Goal: Information Seeking & Learning: Learn about a topic

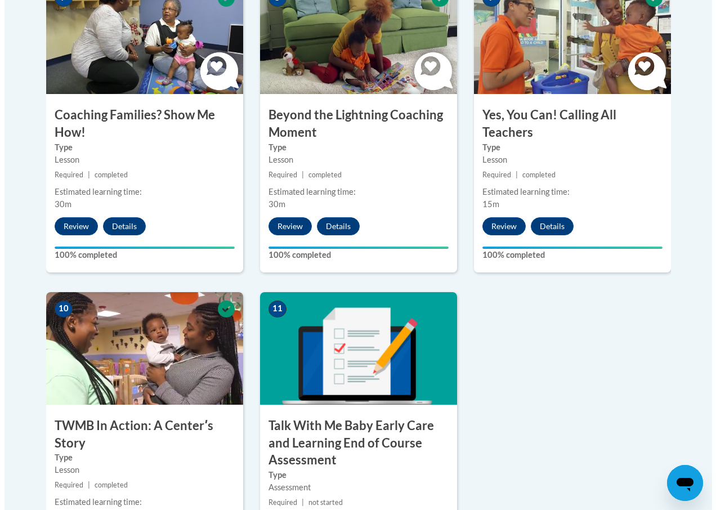
scroll to position [1294, 0]
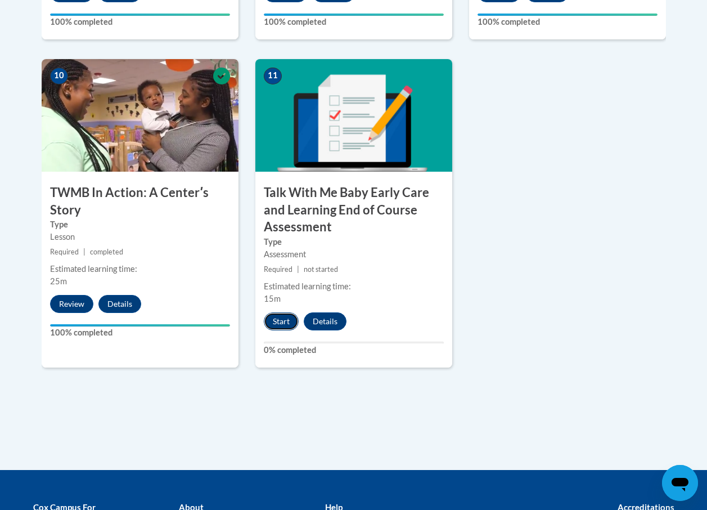
click at [284, 324] on button "Start" at bounding box center [281, 321] width 35 height 18
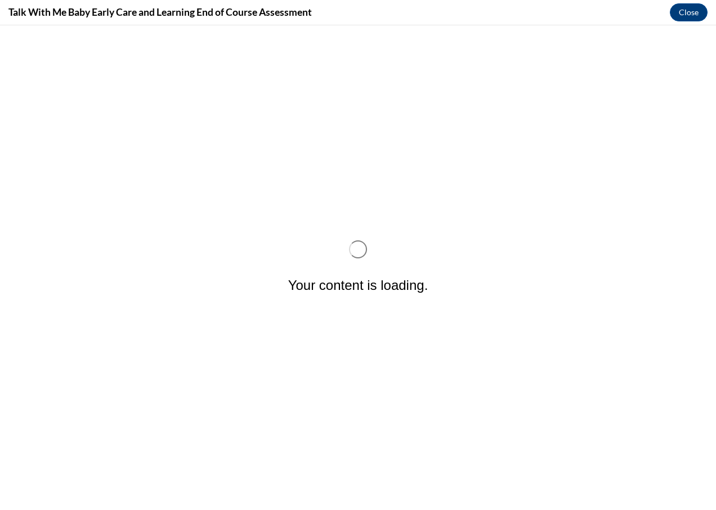
scroll to position [0, 0]
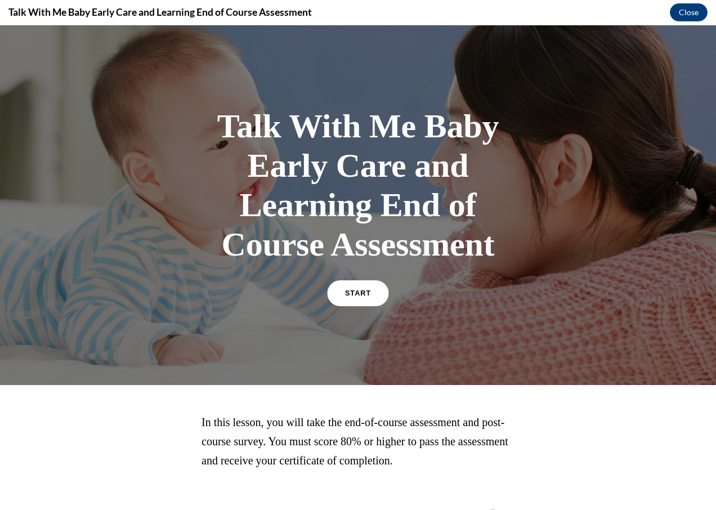
click at [345, 294] on span "START" at bounding box center [358, 293] width 26 height 8
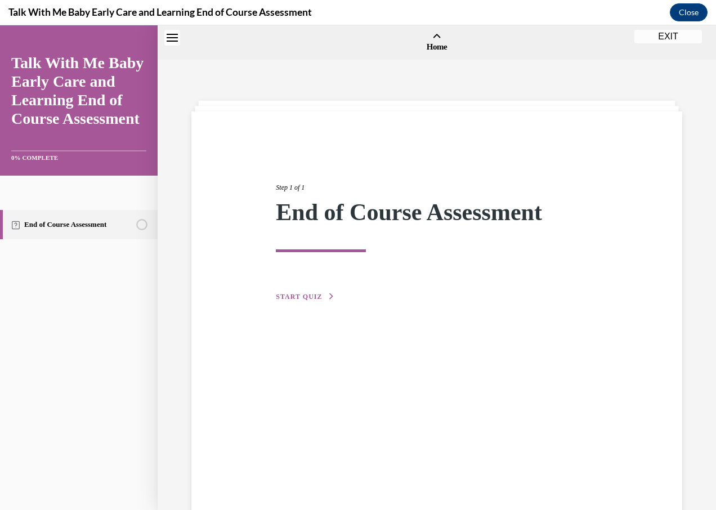
scroll to position [35, 0]
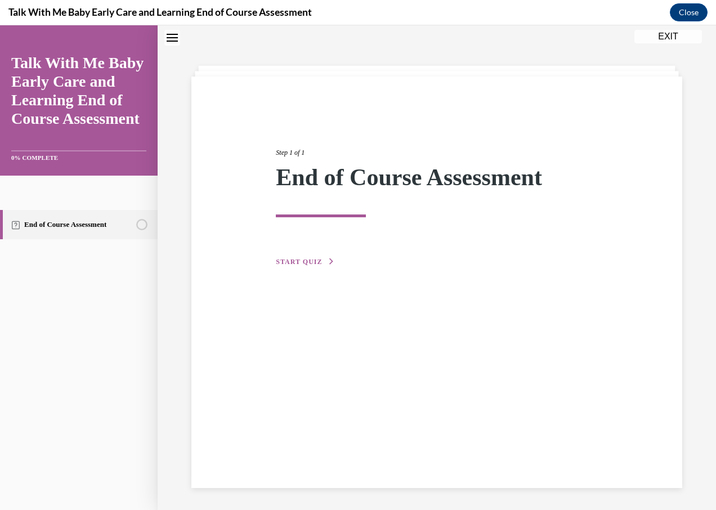
click at [294, 259] on span "START QUIZ" at bounding box center [299, 262] width 46 height 8
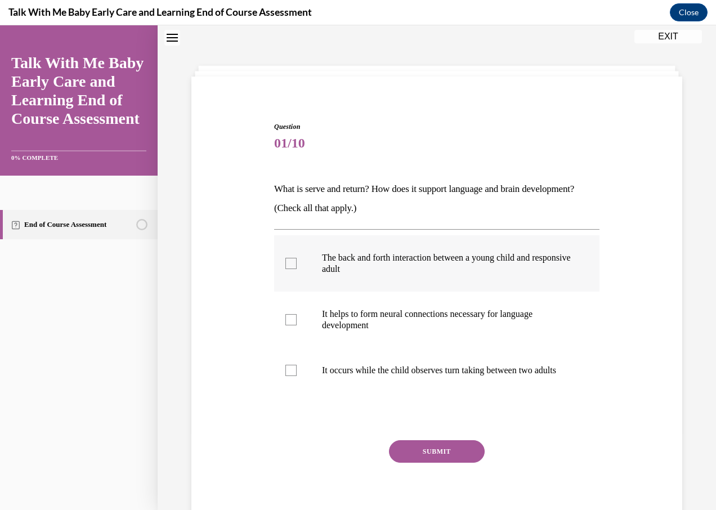
click at [290, 265] on div at bounding box center [290, 263] width 11 height 11
click at [290, 265] on input "The back and forth interaction between a young child and responsive adult" at bounding box center [290, 263] width 11 height 11
checkbox input "true"
click at [289, 320] on div at bounding box center [290, 319] width 11 height 11
click at [289, 320] on input "It helps to form neural connections necessary for language development" at bounding box center [290, 319] width 11 height 11
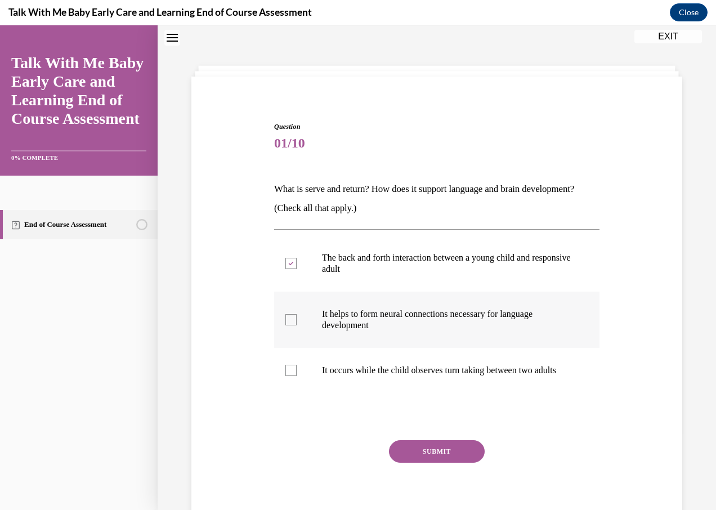
checkbox input "true"
click at [450, 462] on button "SUBMIT" at bounding box center [437, 451] width 96 height 23
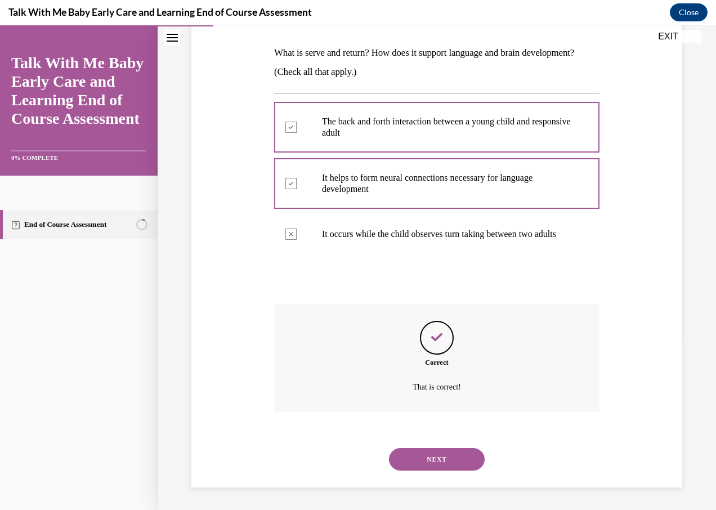
scroll to position [182, 0]
click at [433, 460] on button "NEXT" at bounding box center [437, 459] width 96 height 23
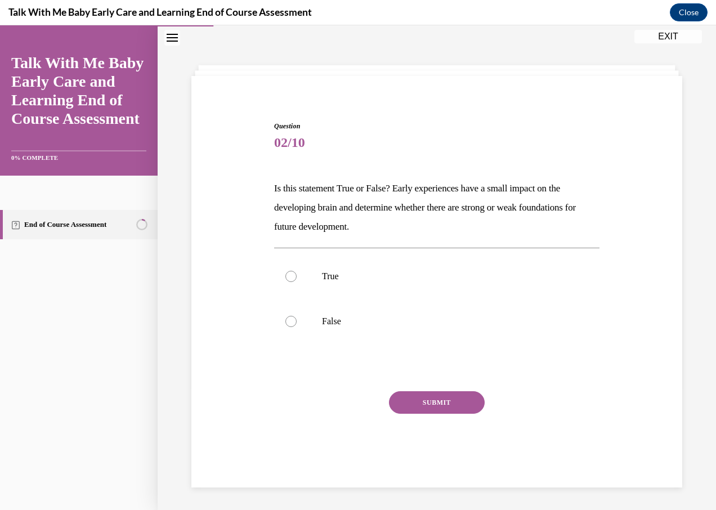
scroll to position [35, 0]
click at [291, 325] on div at bounding box center [290, 321] width 11 height 11
click at [291, 325] on input "False" at bounding box center [290, 321] width 11 height 11
radio input "true"
click at [444, 404] on button "SUBMIT" at bounding box center [437, 402] width 96 height 23
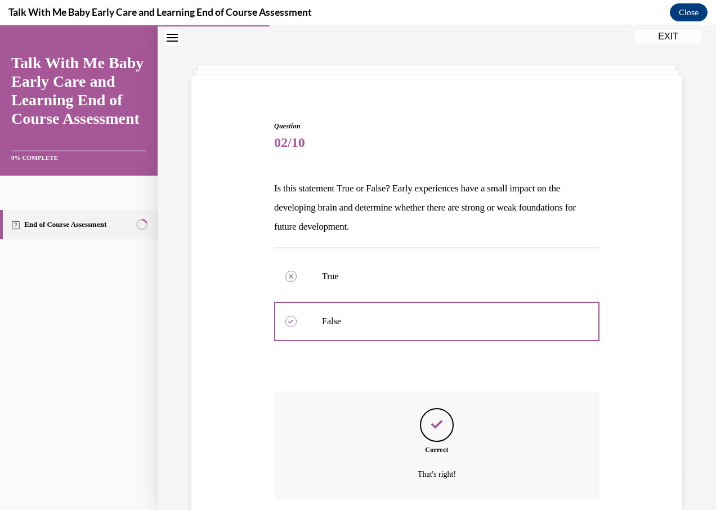
scroll to position [123, 0]
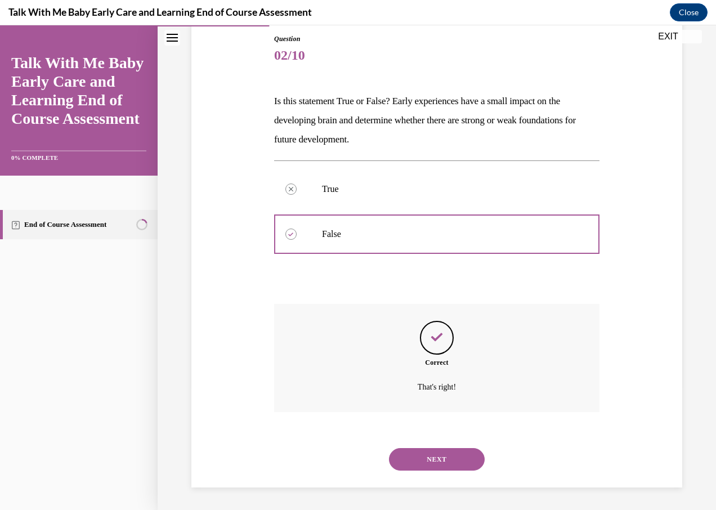
click at [434, 455] on button "NEXT" at bounding box center [437, 459] width 96 height 23
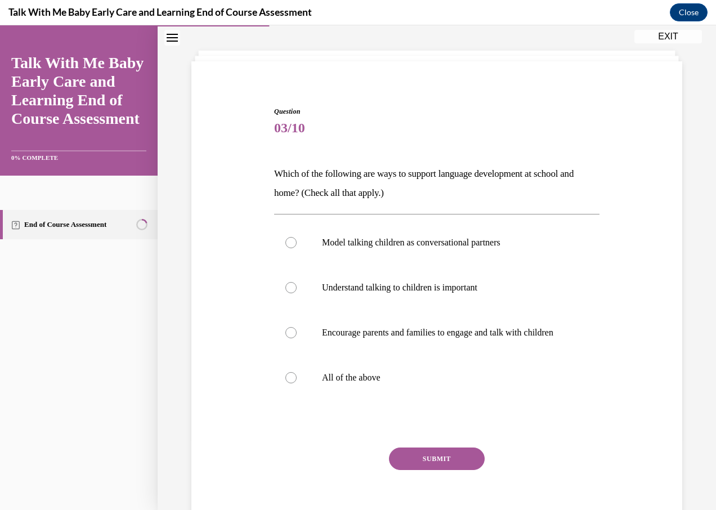
scroll to position [50, 0]
click at [290, 383] on div at bounding box center [290, 377] width 11 height 11
click at [290, 383] on input "All of the above" at bounding box center [290, 377] width 11 height 11
radio input "true"
drag, startPoint x: 410, startPoint y: 468, endPoint x: 410, endPoint y: 461, distance: 6.2
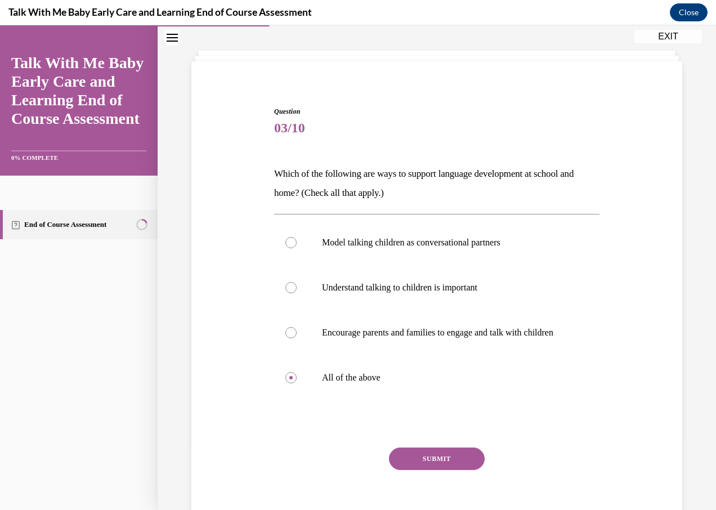
click at [411, 468] on button "SUBMIT" at bounding box center [437, 458] width 96 height 23
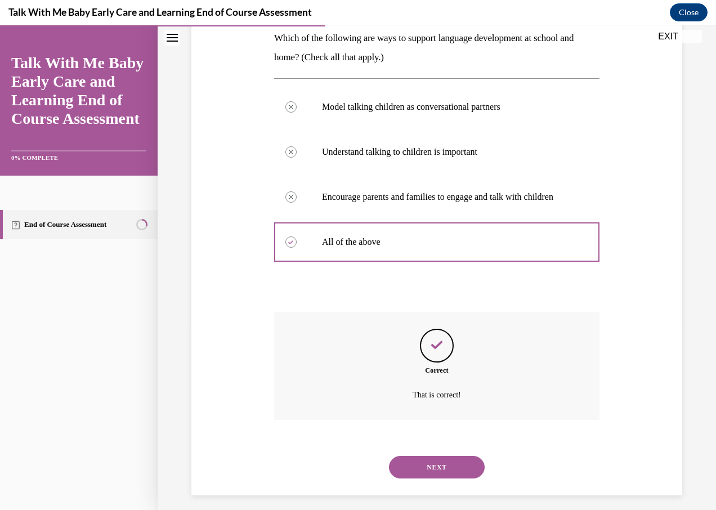
scroll to position [205, 0]
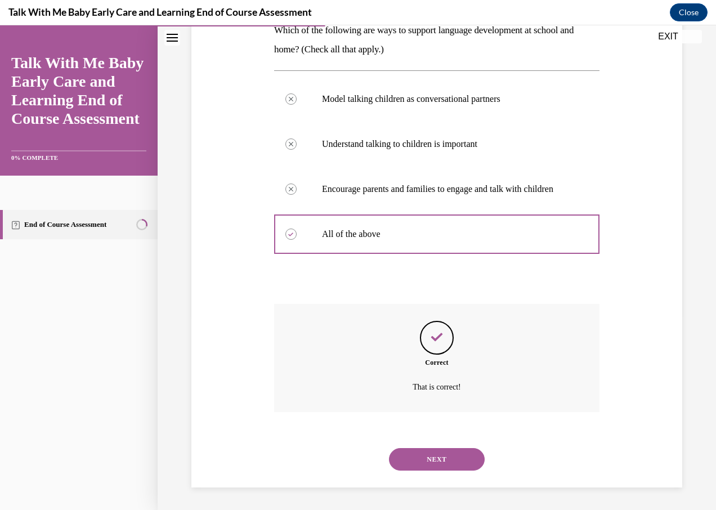
click at [447, 455] on button "NEXT" at bounding box center [437, 459] width 96 height 23
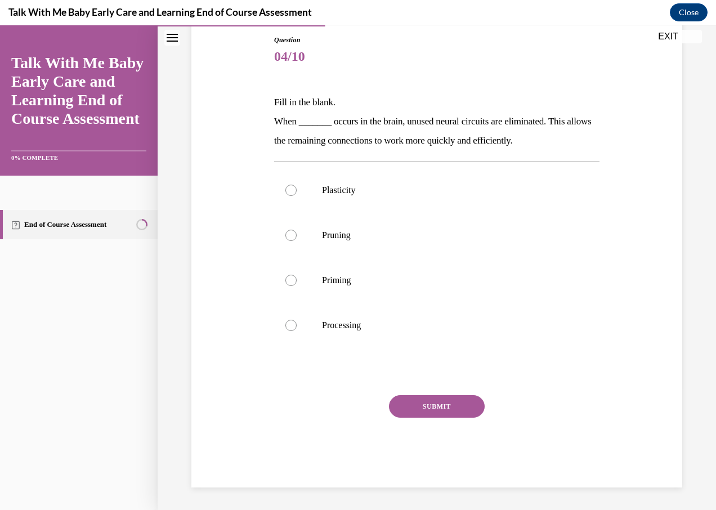
scroll to position [122, 0]
click at [289, 276] on div at bounding box center [290, 280] width 11 height 11
click at [289, 276] on input "Priming" at bounding box center [290, 280] width 11 height 11
radio input "true"
click at [445, 403] on button "SUBMIT" at bounding box center [437, 406] width 96 height 23
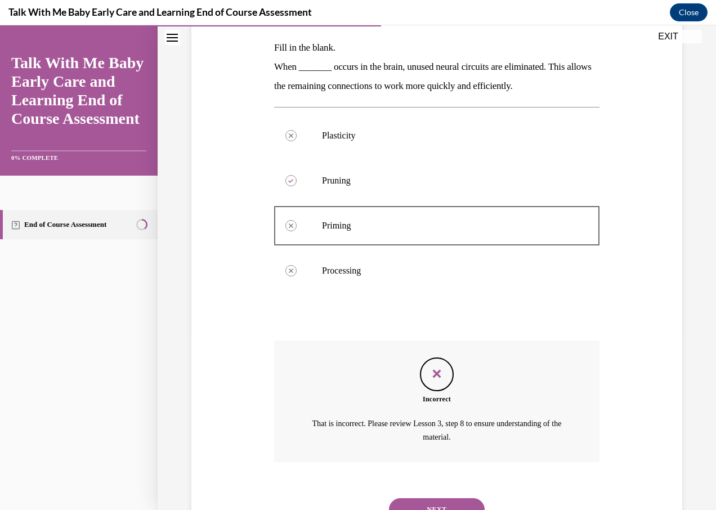
scroll to position [226, 0]
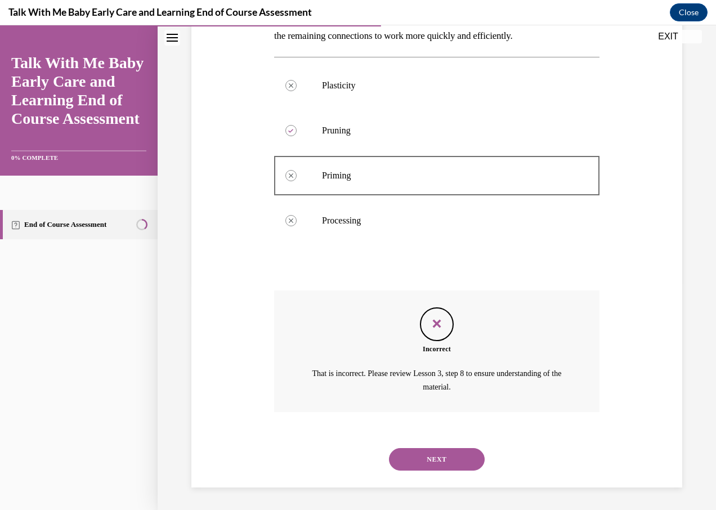
click at [439, 455] on button "NEXT" at bounding box center [437, 459] width 96 height 23
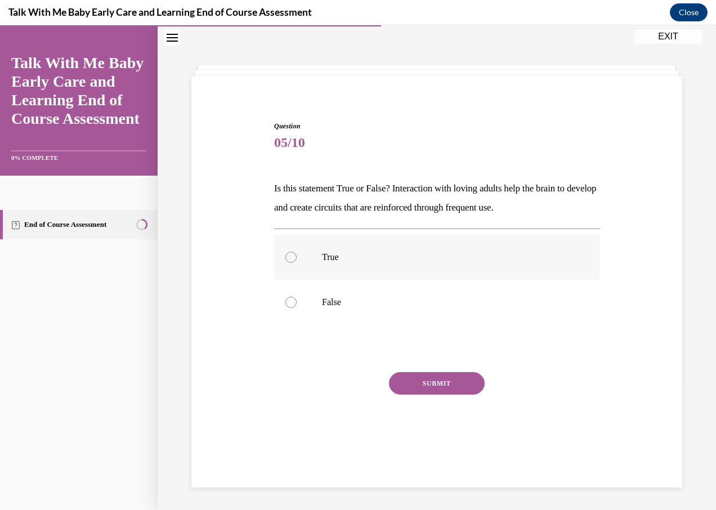
click at [287, 251] on label "True" at bounding box center [436, 257] width 325 height 45
click at [287, 251] on input "True" at bounding box center [290, 256] width 11 height 11
radio input "true"
click at [410, 383] on button "SUBMIT" at bounding box center [437, 383] width 96 height 23
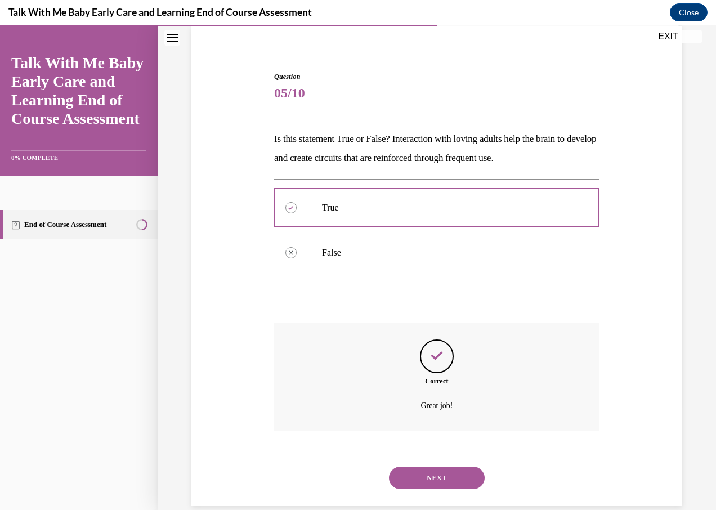
scroll to position [104, 0]
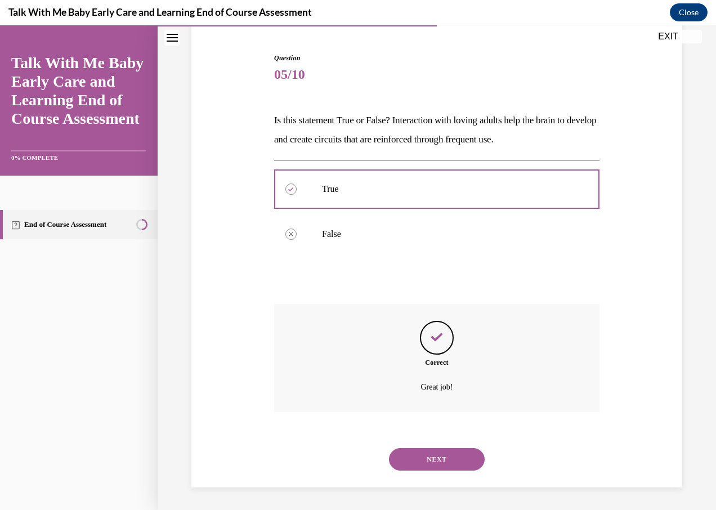
click at [426, 456] on button "NEXT" at bounding box center [437, 459] width 96 height 23
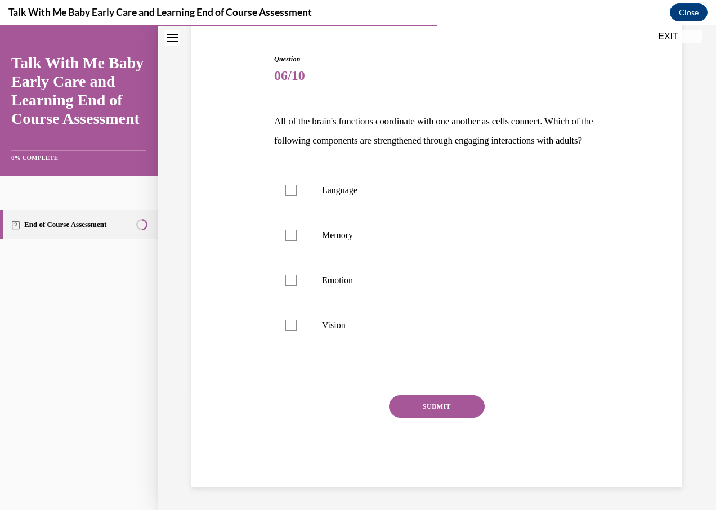
scroll to position [59, 0]
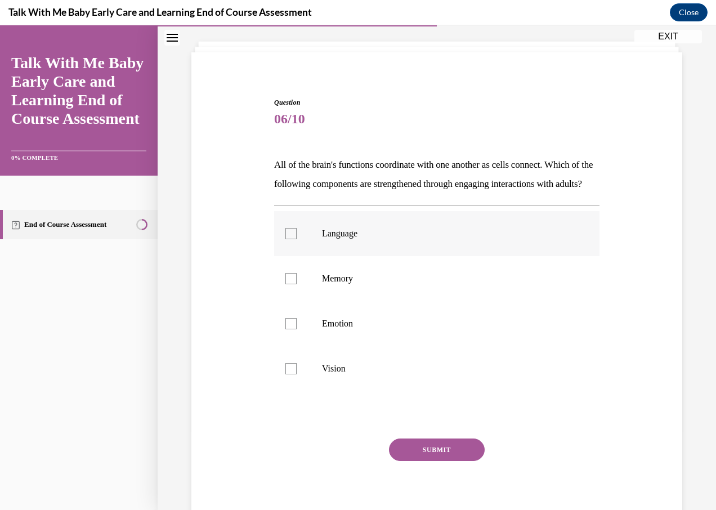
click at [289, 239] on div at bounding box center [290, 233] width 11 height 11
click at [289, 239] on input "Language" at bounding box center [290, 233] width 11 height 11
checkbox input "true"
click at [289, 284] on div at bounding box center [290, 278] width 11 height 11
click at [289, 284] on input "Memory" at bounding box center [290, 278] width 11 height 11
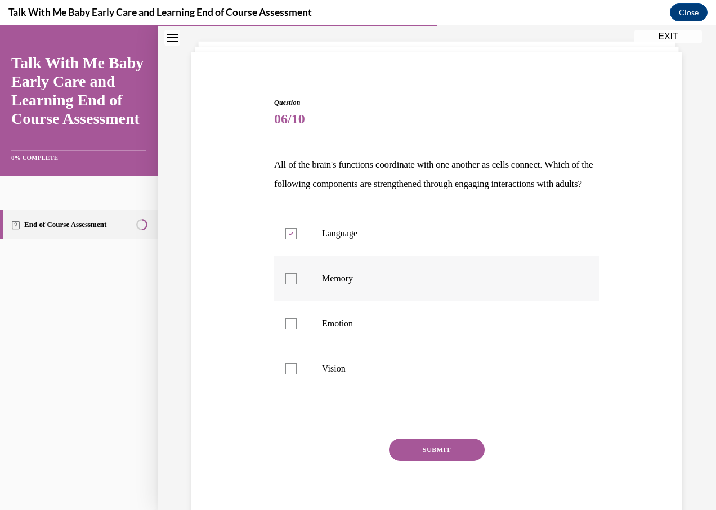
checkbox input "true"
click at [292, 329] on div at bounding box center [290, 323] width 11 height 11
click at [292, 329] on input "Emotion" at bounding box center [290, 323] width 11 height 11
checkbox input "true"
click at [289, 374] on div at bounding box center [290, 368] width 11 height 11
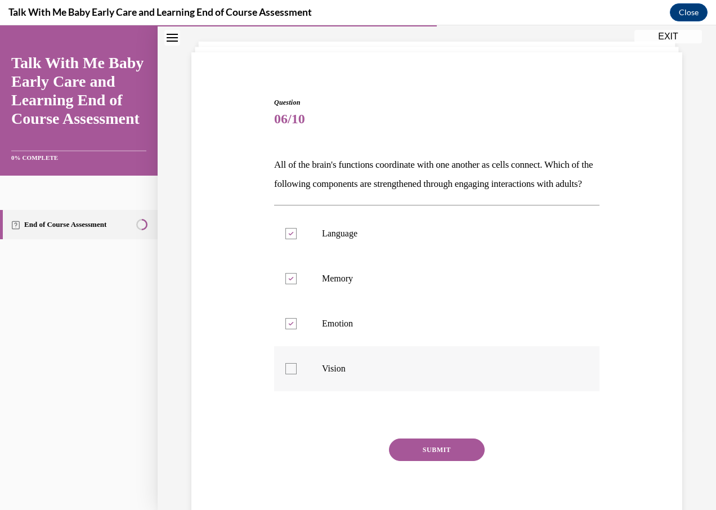
click at [289, 374] on input "Vision" at bounding box center [290, 368] width 11 height 11
checkbox input "true"
click at [433, 461] on button "SUBMIT" at bounding box center [437, 449] width 96 height 23
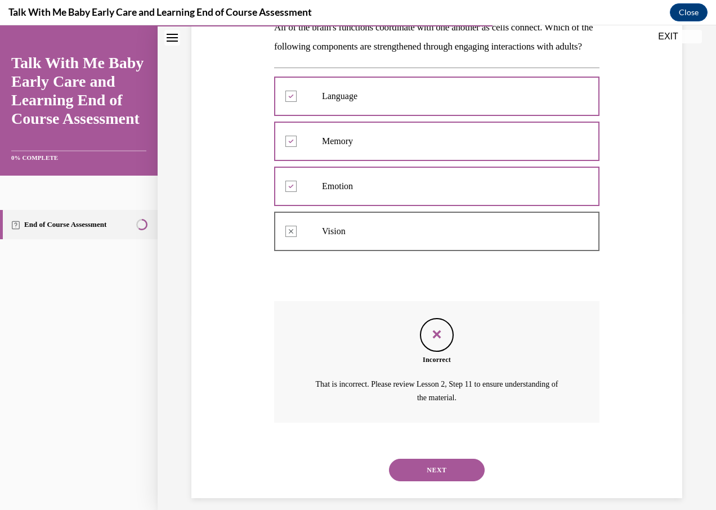
scroll to position [226, 0]
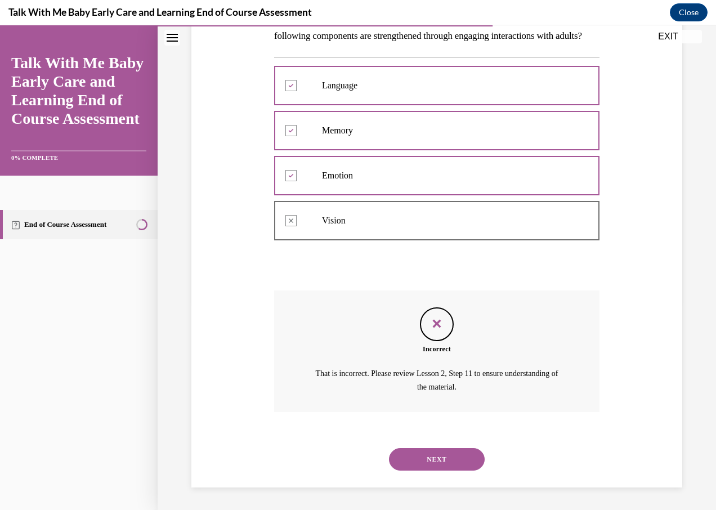
click at [436, 457] on button "NEXT" at bounding box center [437, 459] width 96 height 23
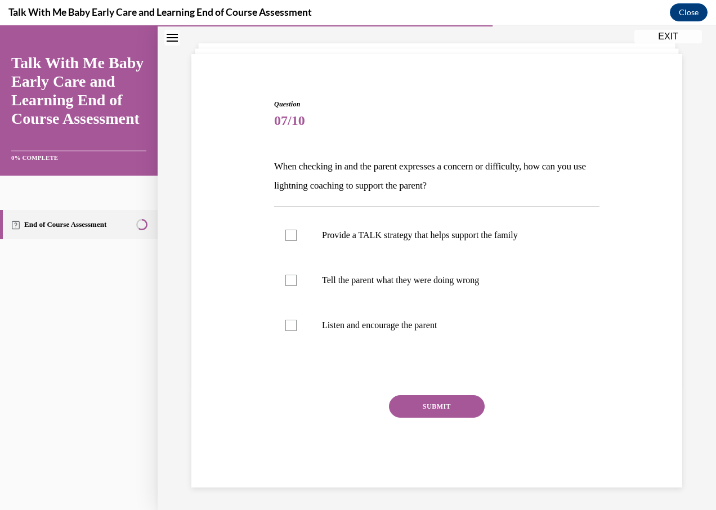
scroll to position [57, 0]
click at [290, 323] on div at bounding box center [290, 325] width 11 height 11
click at [290, 323] on input "Listen and encourage the parent" at bounding box center [290, 325] width 11 height 11
checkbox input "true"
click at [288, 235] on div at bounding box center [290, 235] width 11 height 11
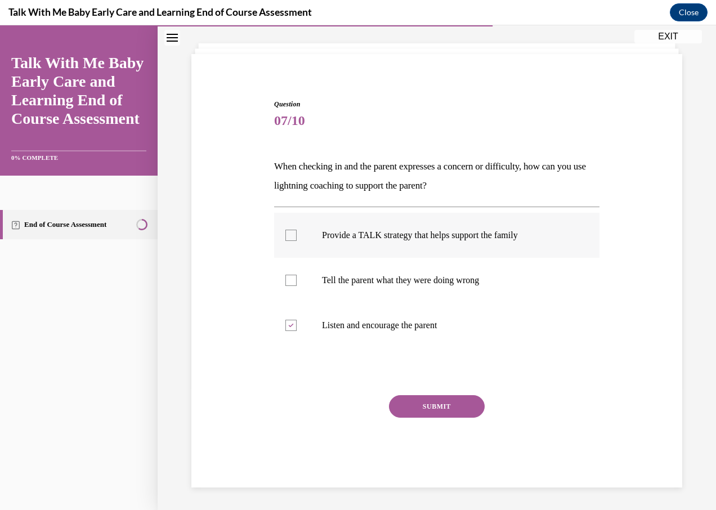
click at [288, 235] on input "Provide a TALK strategy that helps support the family" at bounding box center [290, 235] width 11 height 11
checkbox input "true"
drag, startPoint x: 419, startPoint y: 399, endPoint x: 411, endPoint y: 386, distance: 15.4
click at [419, 400] on button "SUBMIT" at bounding box center [437, 406] width 96 height 23
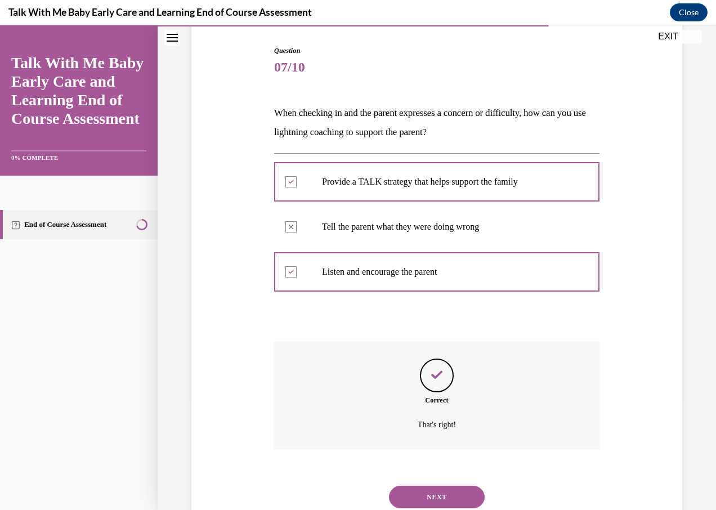
scroll to position [149, 0]
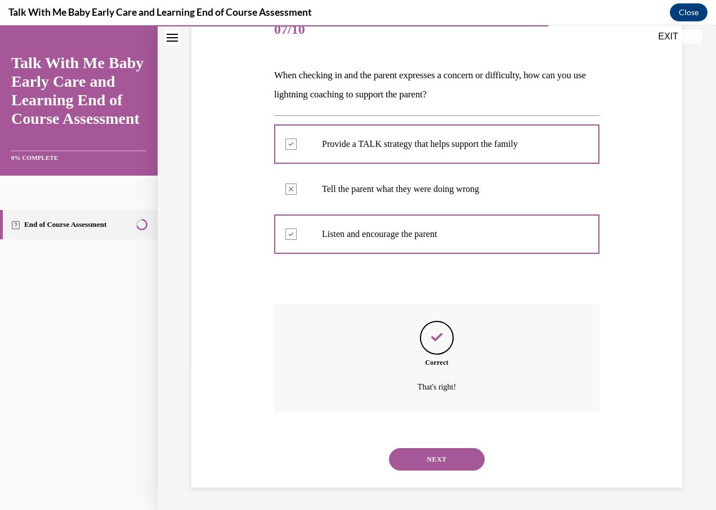
click at [451, 463] on button "NEXT" at bounding box center [437, 459] width 96 height 23
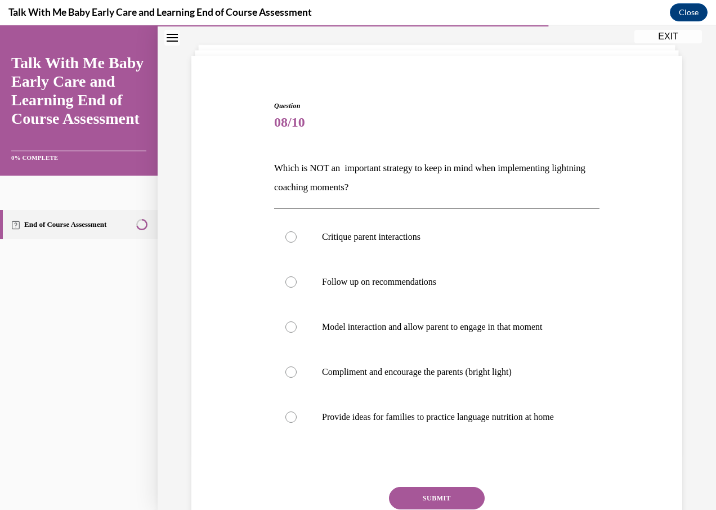
scroll to position [59, 0]
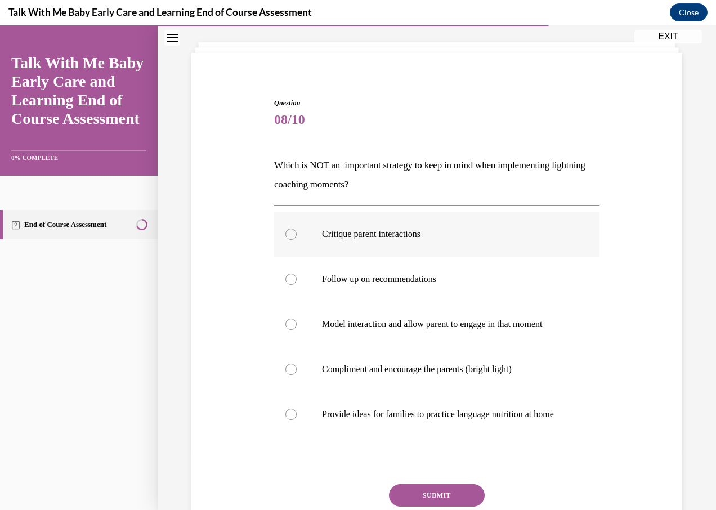
click at [290, 235] on div at bounding box center [290, 233] width 11 height 11
click at [290, 235] on input "Critique parent interactions" at bounding box center [290, 233] width 11 height 11
radio input "true"
click at [424, 500] on button "SUBMIT" at bounding box center [437, 495] width 96 height 23
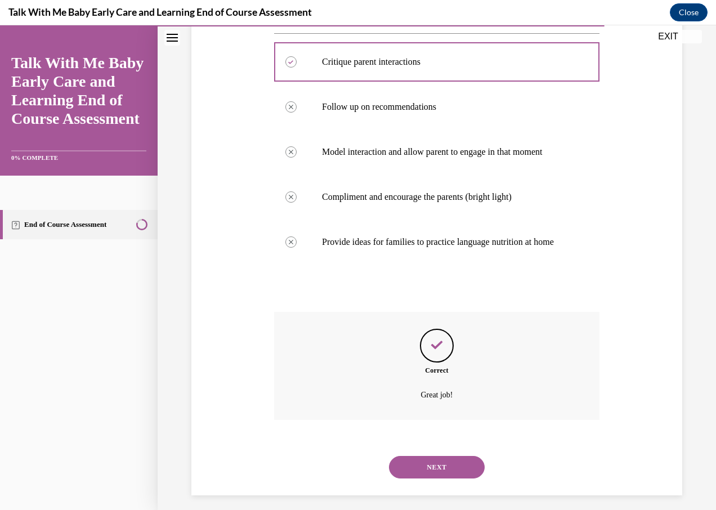
scroll to position [250, 0]
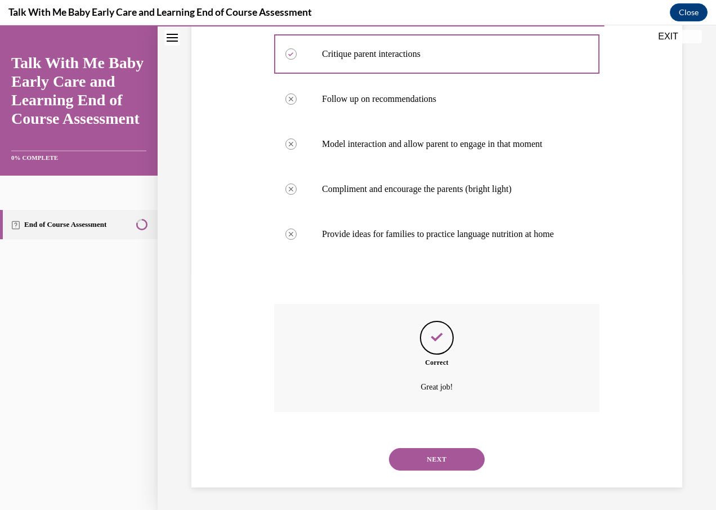
click at [452, 455] on button "NEXT" at bounding box center [437, 459] width 96 height 23
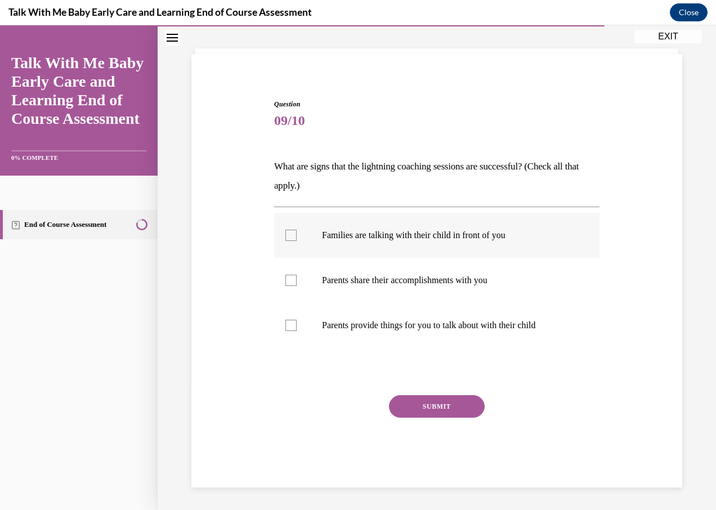
click at [286, 236] on div at bounding box center [290, 235] width 11 height 11
click at [286, 236] on input "Families are talking with their child in front of you" at bounding box center [290, 235] width 11 height 11
checkbox input "true"
click at [294, 279] on div at bounding box center [290, 280] width 11 height 11
click at [294, 279] on input "Parents share their accomplishments with you" at bounding box center [290, 280] width 11 height 11
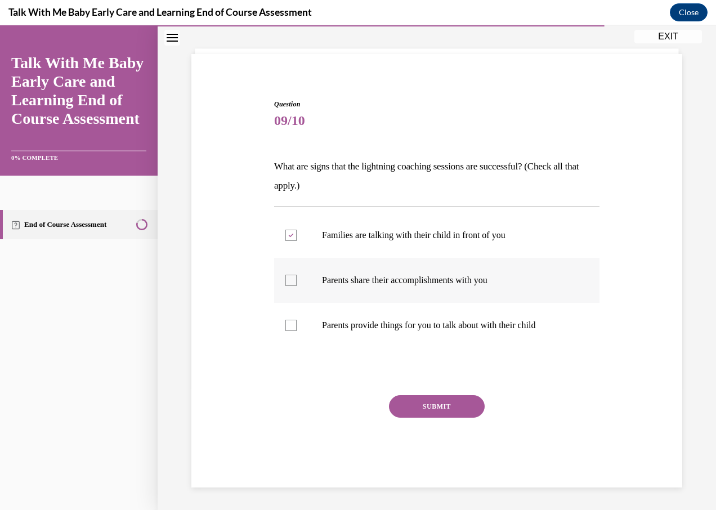
checkbox input "true"
click at [291, 326] on div at bounding box center [290, 325] width 11 height 11
click at [291, 326] on input "Parents provide things for you to talk about with their child" at bounding box center [290, 325] width 11 height 11
checkbox input "true"
click at [291, 236] on icon at bounding box center [290, 235] width 5 height 4
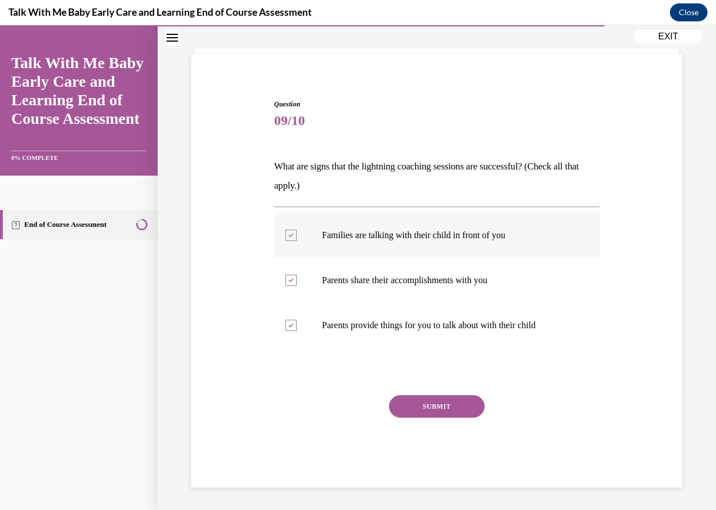
click at [291, 236] on input "Families are talking with their child in front of you" at bounding box center [290, 235] width 11 height 11
checkbox input "false"
click at [433, 404] on button "SUBMIT" at bounding box center [437, 406] width 96 height 23
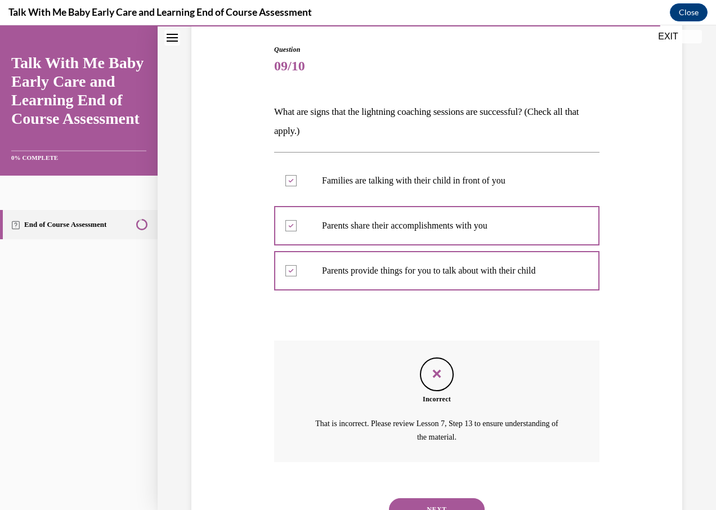
scroll to position [162, 0]
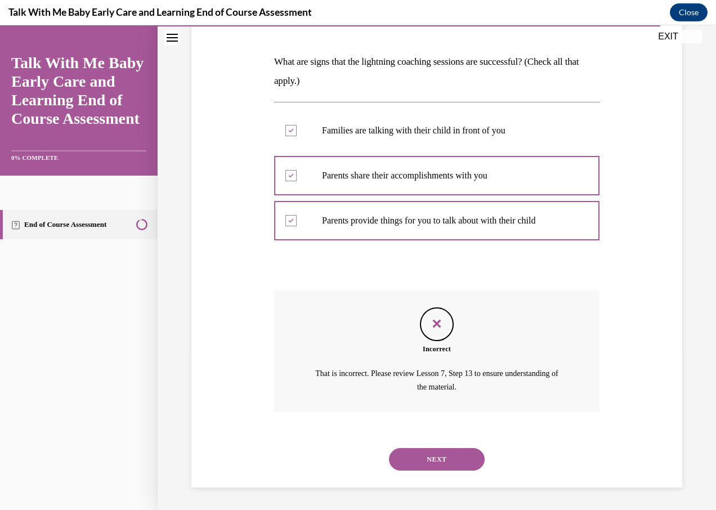
click at [464, 453] on button "NEXT" at bounding box center [437, 459] width 96 height 23
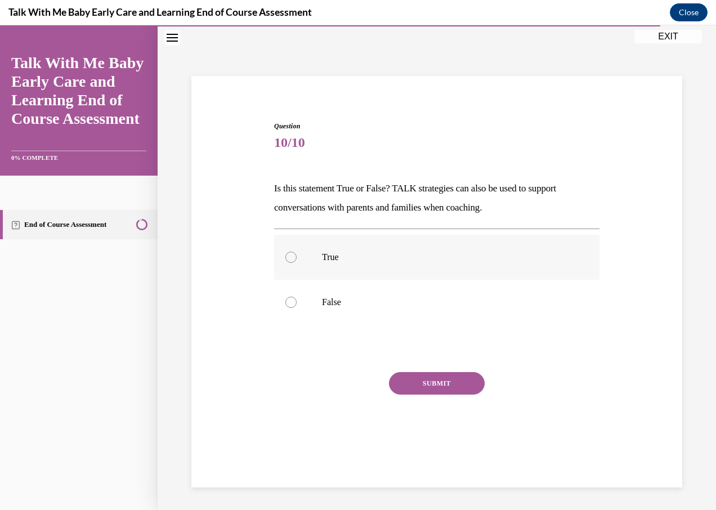
click at [287, 255] on div at bounding box center [290, 256] width 11 height 11
click at [287, 255] on input "True" at bounding box center [290, 256] width 11 height 11
radio input "true"
click at [421, 381] on button "SUBMIT" at bounding box center [437, 383] width 96 height 23
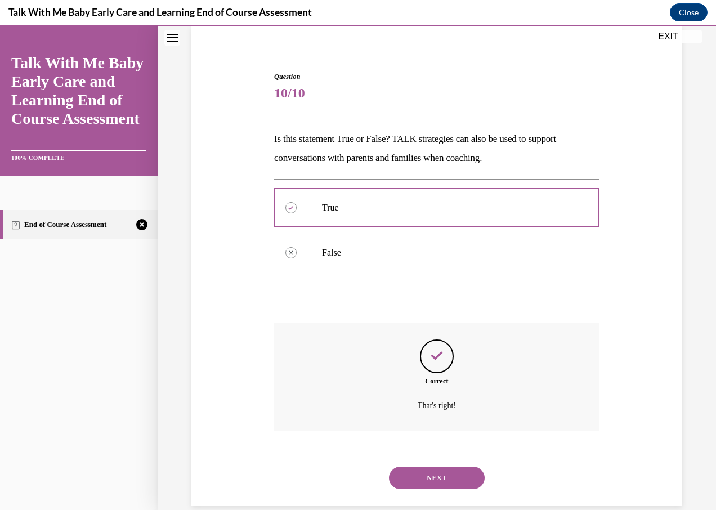
scroll to position [104, 0]
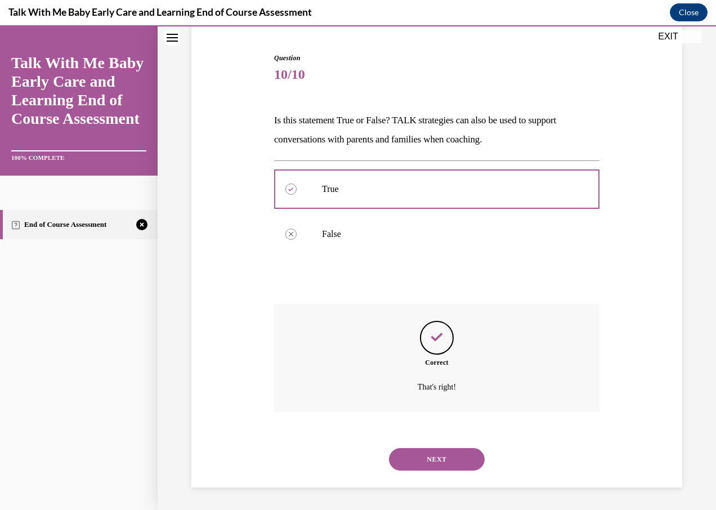
click at [455, 457] on button "NEXT" at bounding box center [437, 459] width 96 height 23
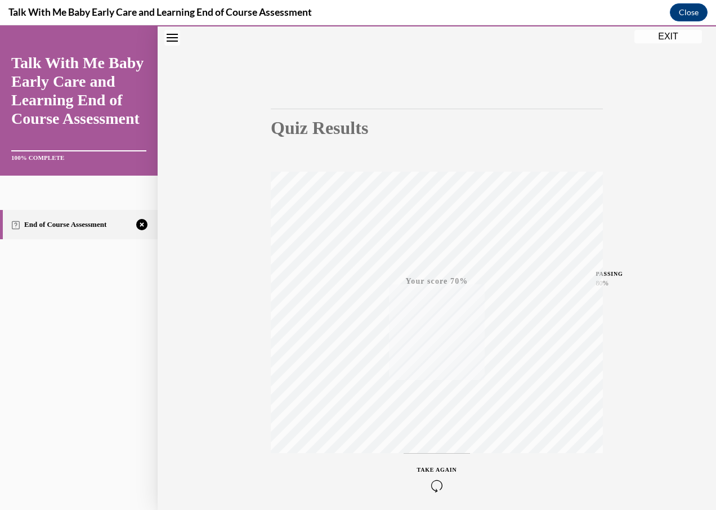
scroll to position [92, 0]
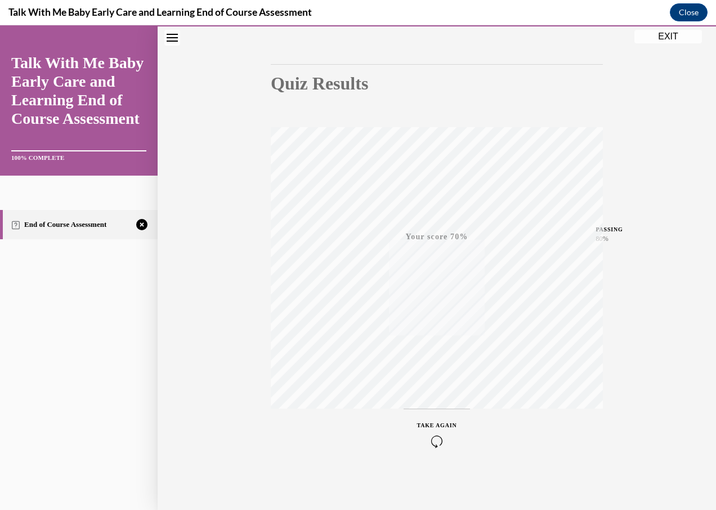
click at [446, 421] on div "TAKE AGAIN" at bounding box center [437, 434] width 40 height 26
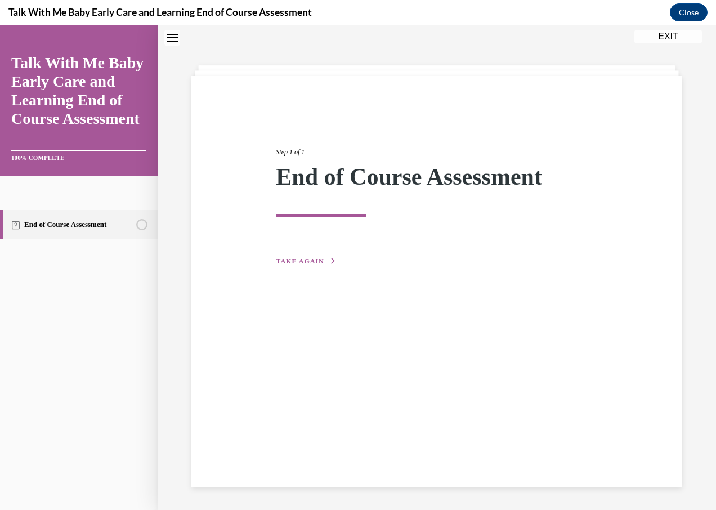
scroll to position [35, 0]
click at [287, 259] on span "TAKE AGAIN" at bounding box center [300, 261] width 48 height 8
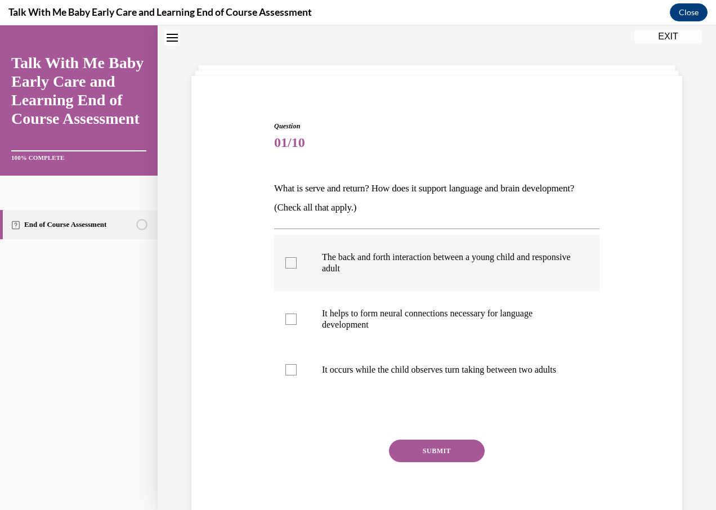
click at [285, 260] on div at bounding box center [290, 262] width 11 height 11
click at [285, 260] on input "The back and forth interaction between a young child and responsive adult" at bounding box center [290, 262] width 11 height 11
checkbox input "true"
click at [291, 317] on div at bounding box center [290, 318] width 11 height 11
click at [291, 317] on input "It helps to form neural connections necessary for language development" at bounding box center [290, 318] width 11 height 11
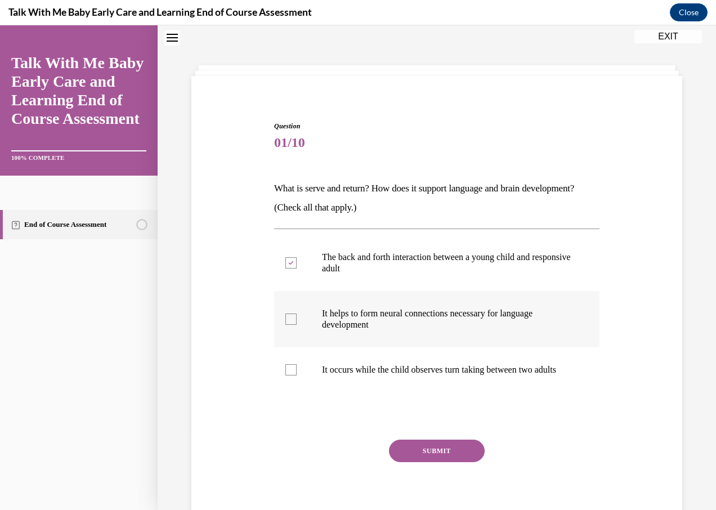
checkbox input "true"
click at [290, 375] on div at bounding box center [290, 369] width 11 height 11
click at [290, 375] on input "It occurs while the child observes turn taking between two adults" at bounding box center [290, 369] width 11 height 11
checkbox input "true"
click at [456, 461] on button "SUBMIT" at bounding box center [437, 450] width 96 height 23
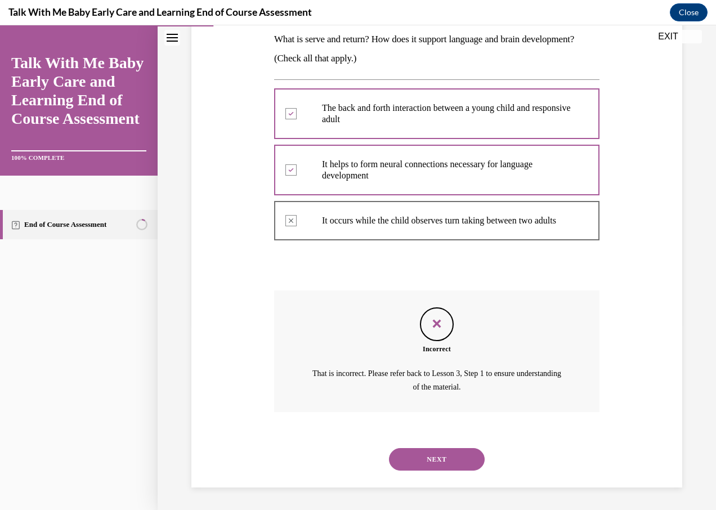
scroll to position [196, 0]
click at [666, 33] on button "EXIT" at bounding box center [668, 37] width 68 height 14
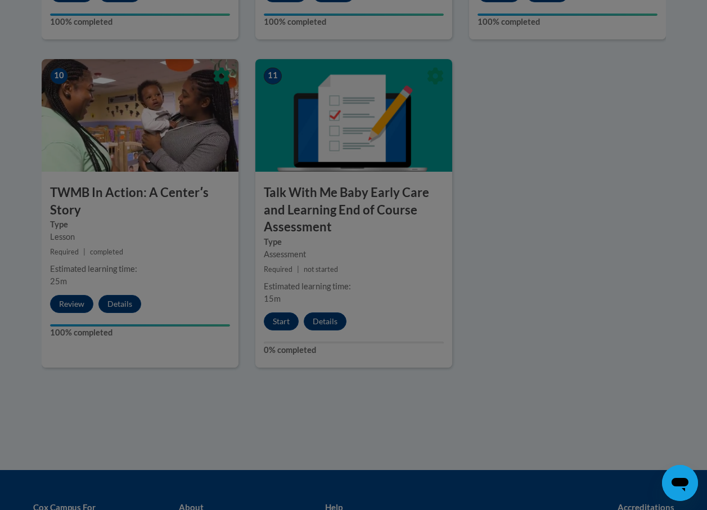
click at [285, 318] on div at bounding box center [353, 255] width 707 height 510
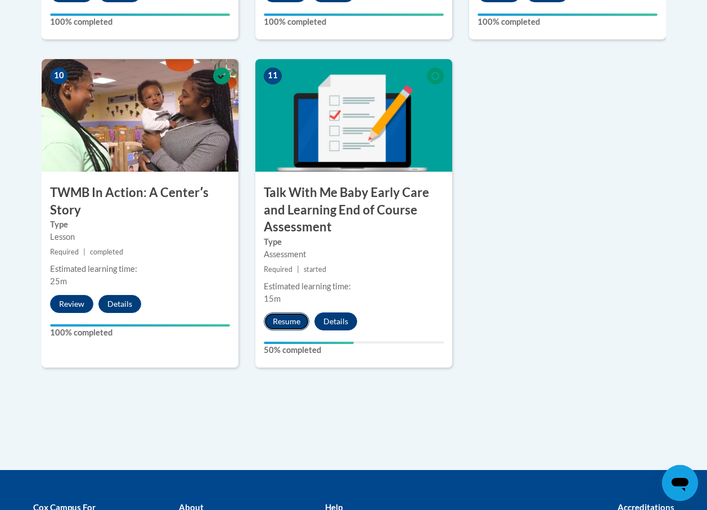
click at [281, 324] on button "Resume" at bounding box center [287, 321] width 46 height 18
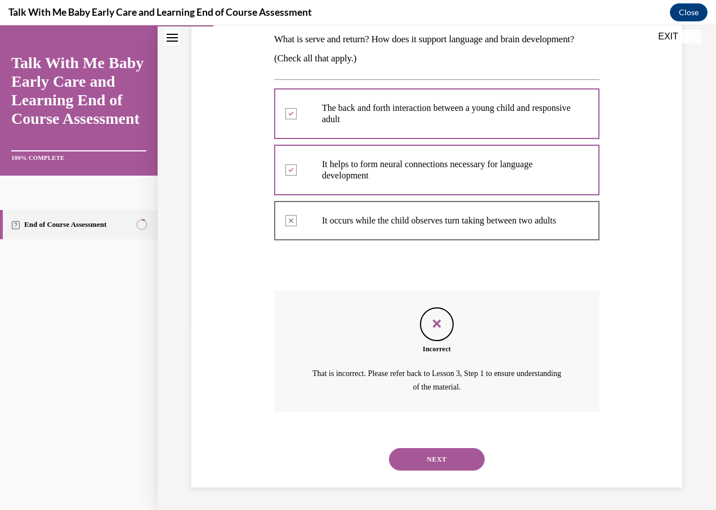
click at [448, 457] on button "NEXT" at bounding box center [437, 459] width 96 height 23
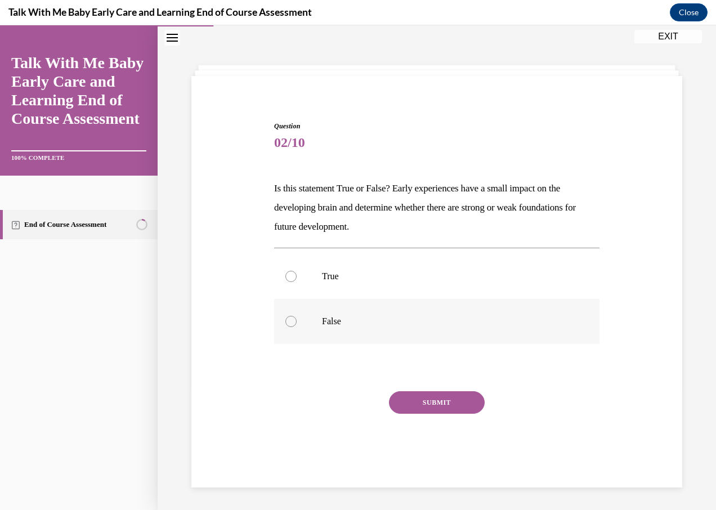
click at [282, 318] on label "False" at bounding box center [436, 321] width 325 height 45
click at [285, 318] on input "False" at bounding box center [290, 321] width 11 height 11
radio input "true"
click at [421, 403] on button "SUBMIT" at bounding box center [437, 402] width 96 height 23
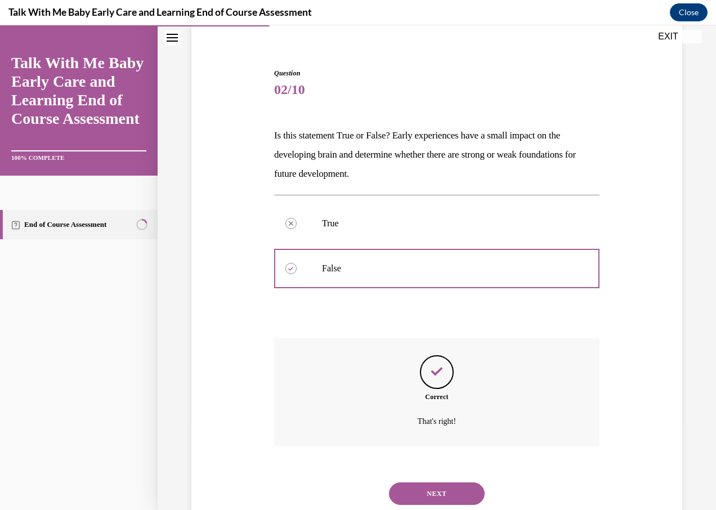
scroll to position [123, 0]
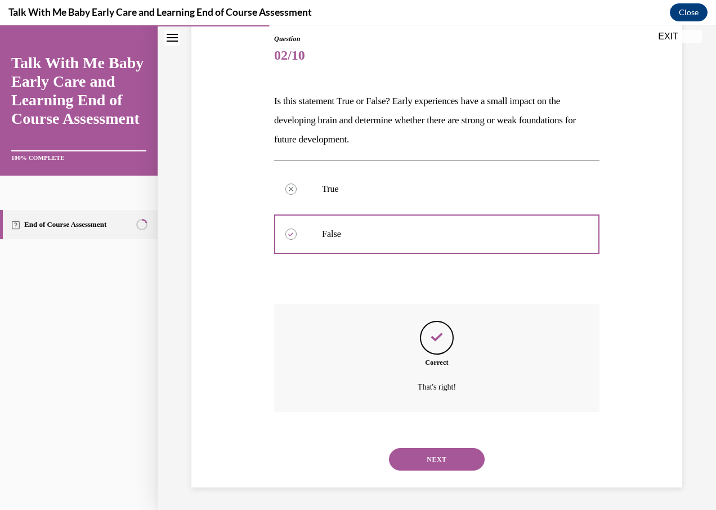
click at [412, 456] on button "NEXT" at bounding box center [437, 459] width 96 height 23
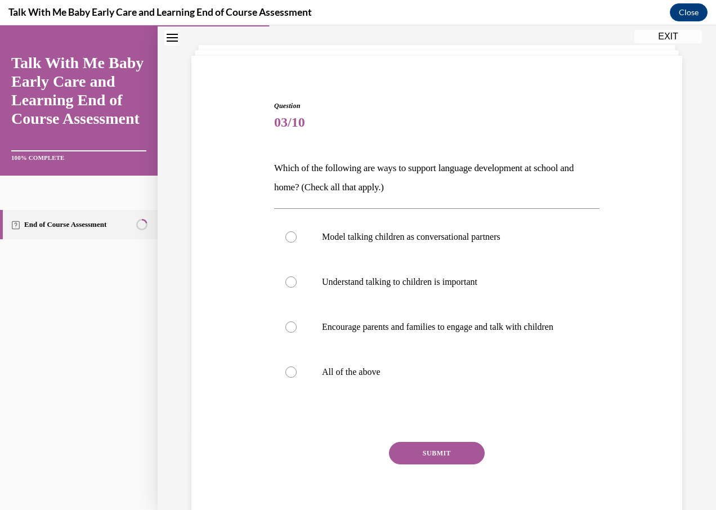
scroll to position [50, 0]
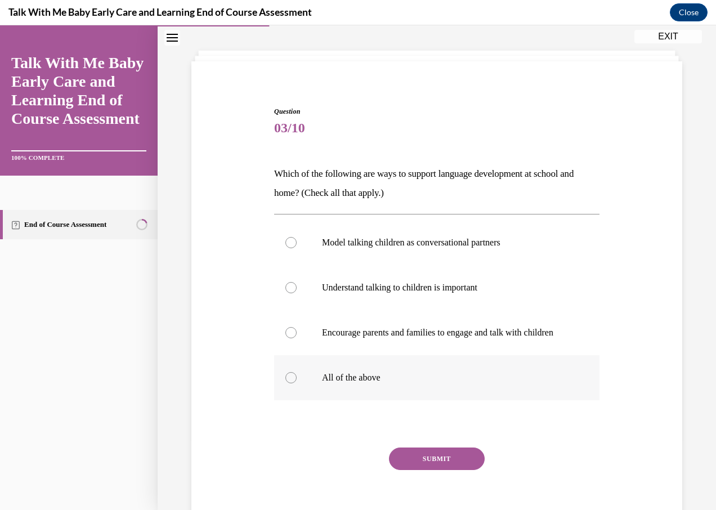
click at [289, 383] on div at bounding box center [290, 377] width 11 height 11
click at [289, 383] on input "All of the above" at bounding box center [290, 377] width 11 height 11
radio input "true"
click at [421, 470] on button "SUBMIT" at bounding box center [437, 458] width 96 height 23
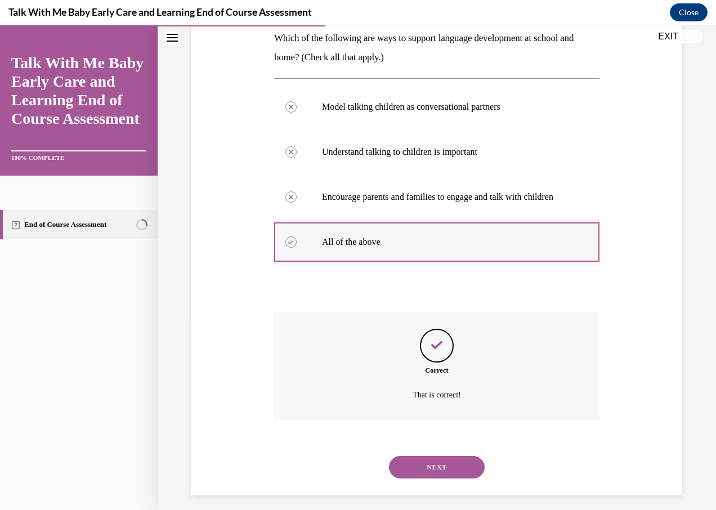
scroll to position [205, 0]
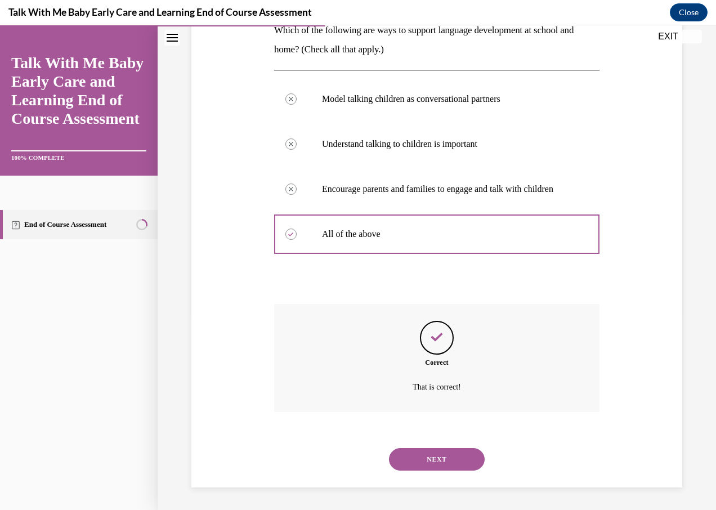
click at [427, 457] on button "NEXT" at bounding box center [437, 459] width 96 height 23
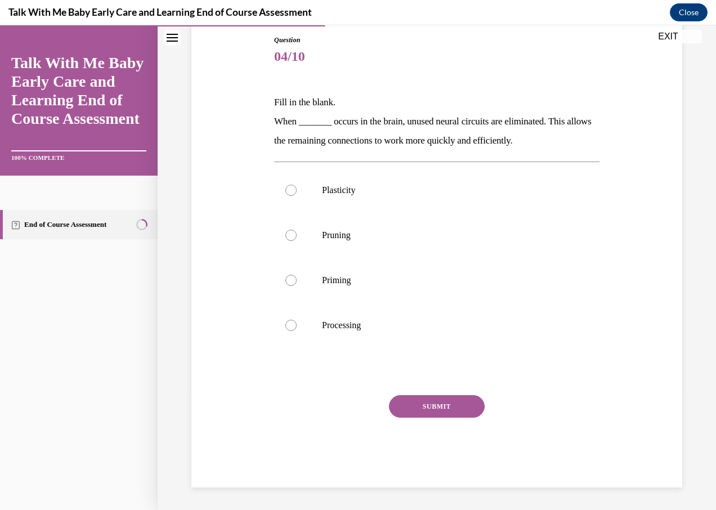
scroll to position [122, 0]
click at [287, 233] on div at bounding box center [290, 235] width 11 height 11
click at [287, 233] on input "Pruning" at bounding box center [290, 235] width 11 height 11
radio input "true"
click at [412, 406] on button "SUBMIT" at bounding box center [437, 406] width 96 height 23
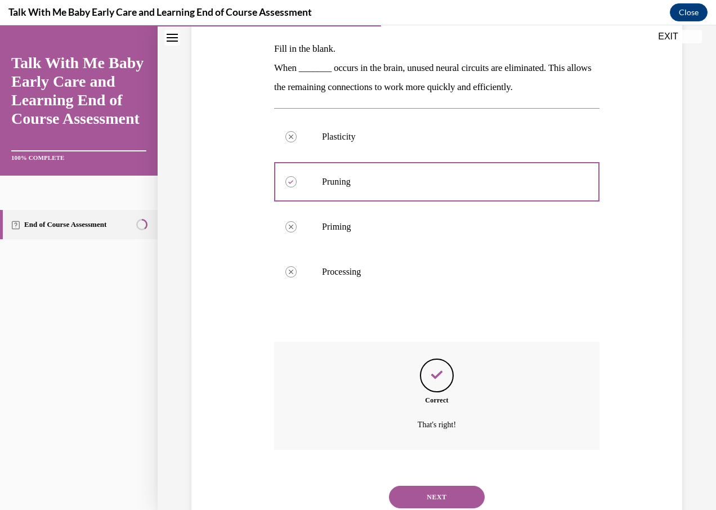
scroll to position [213, 0]
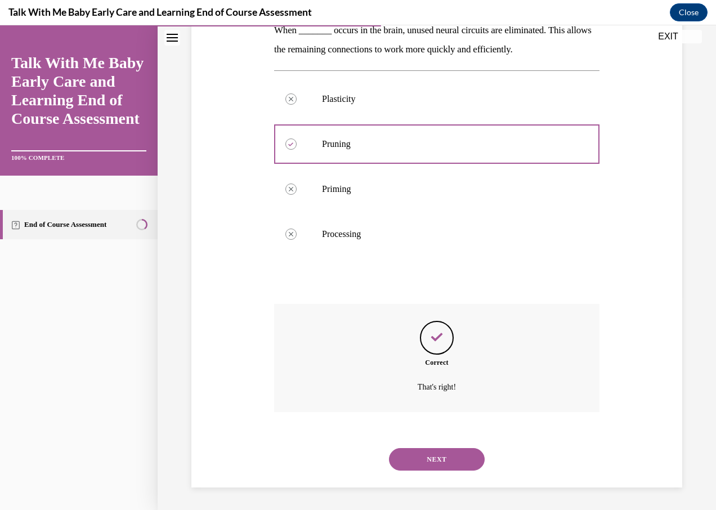
click at [432, 453] on button "NEXT" at bounding box center [437, 459] width 96 height 23
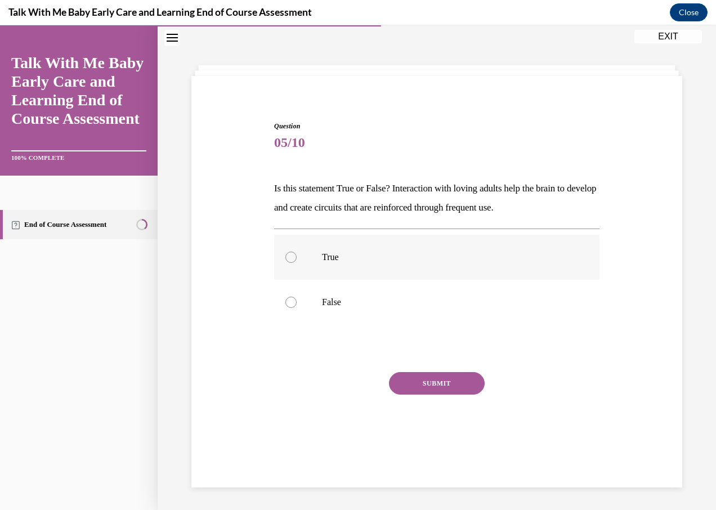
click at [289, 258] on div at bounding box center [290, 256] width 11 height 11
click at [289, 258] on input "True" at bounding box center [290, 256] width 11 height 11
radio input "true"
click at [398, 376] on button "SUBMIT" at bounding box center [437, 383] width 96 height 23
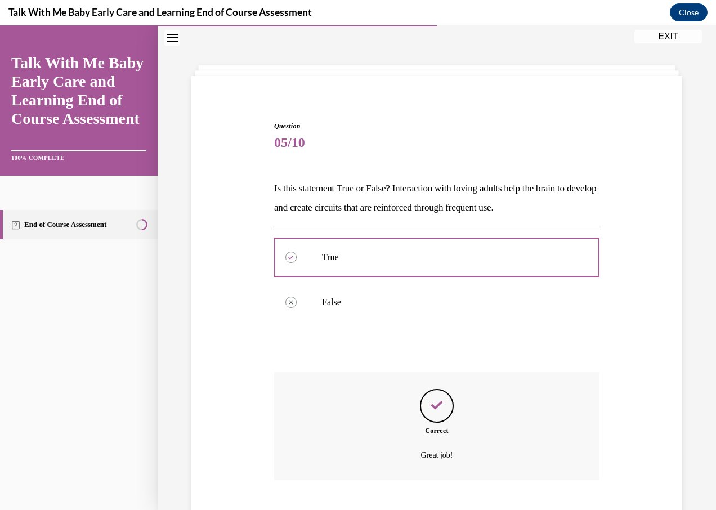
scroll to position [104, 0]
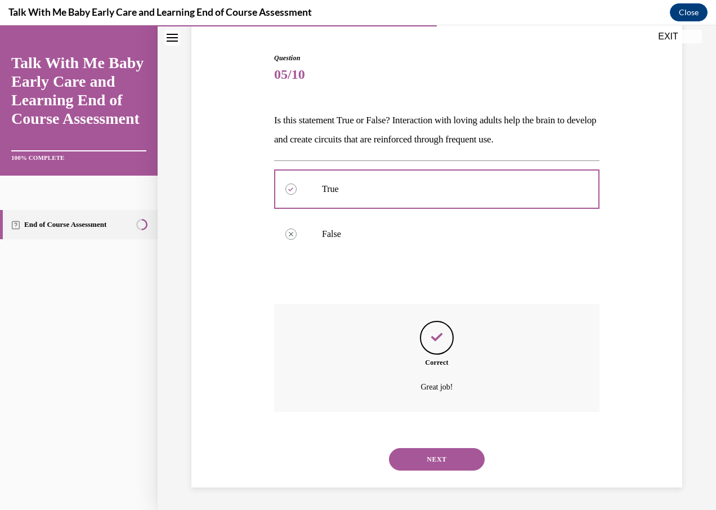
click at [417, 459] on button "NEXT" at bounding box center [437, 459] width 96 height 23
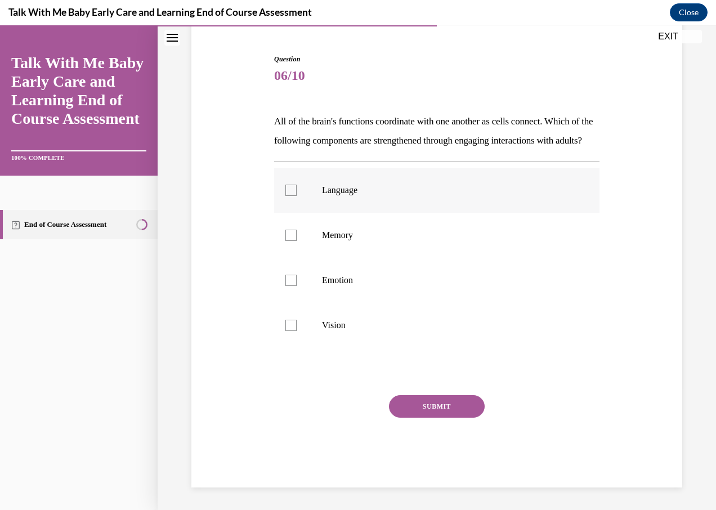
scroll to position [59, 0]
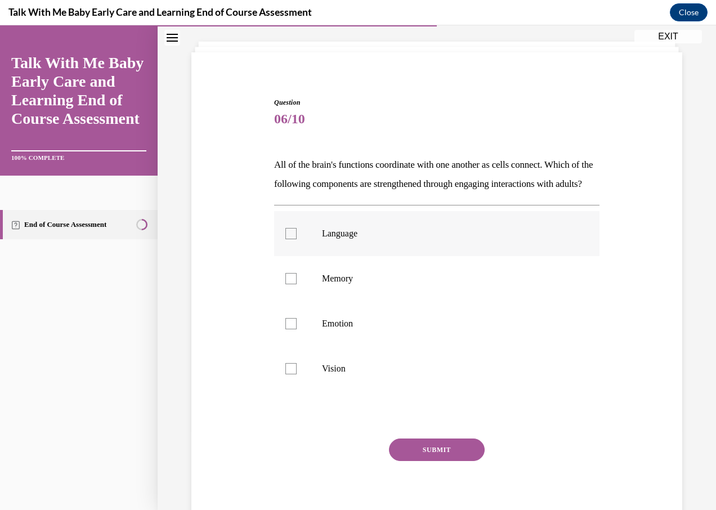
click at [292, 239] on div at bounding box center [290, 233] width 11 height 11
click at [292, 239] on input "Language" at bounding box center [290, 233] width 11 height 11
checkbox input "true"
click at [294, 284] on div at bounding box center [290, 278] width 11 height 11
click at [294, 284] on input "Memory" at bounding box center [290, 278] width 11 height 11
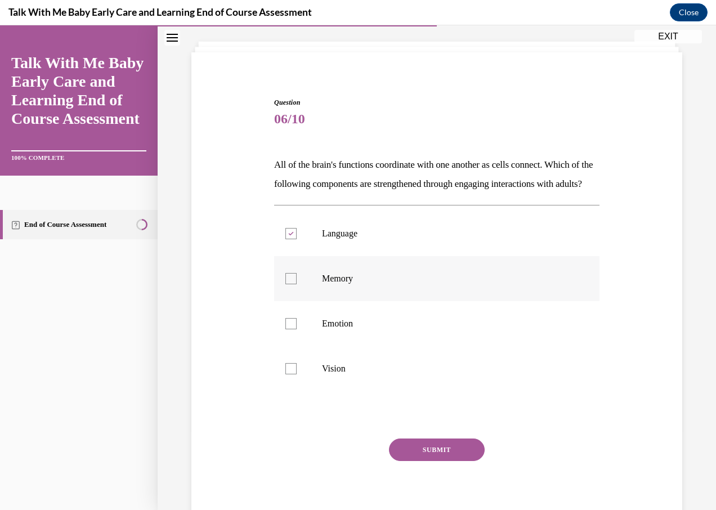
checkbox input "true"
click at [290, 329] on div at bounding box center [290, 323] width 11 height 11
click at [290, 329] on input "Emotion" at bounding box center [290, 323] width 11 height 11
checkbox input "true"
click at [412, 460] on button "SUBMIT" at bounding box center [437, 449] width 96 height 23
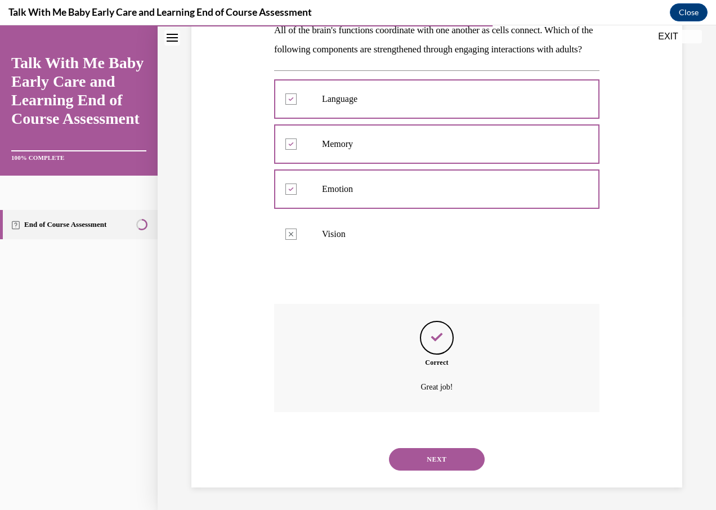
scroll to position [213, 0]
click at [444, 460] on button "NEXT" at bounding box center [437, 459] width 96 height 23
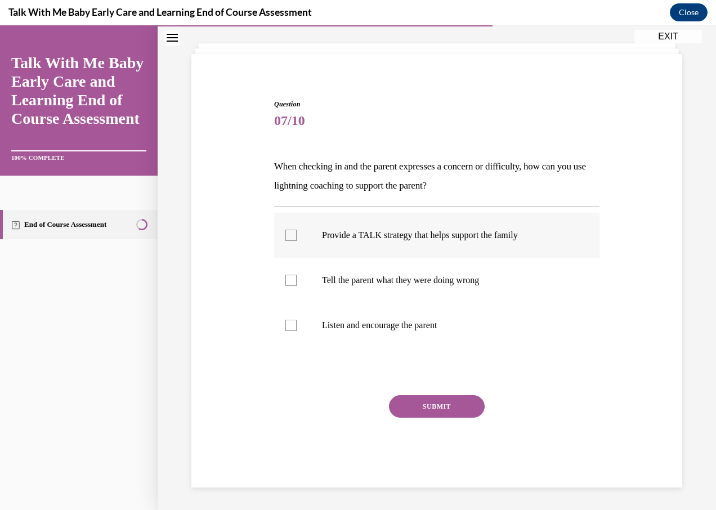
drag, startPoint x: 290, startPoint y: 236, endPoint x: 296, endPoint y: 251, distance: 16.4
click at [290, 236] on div at bounding box center [290, 235] width 11 height 11
click at [290, 236] on input "Provide a TALK strategy that helps support the family" at bounding box center [290, 235] width 11 height 11
checkbox input "true"
click at [289, 327] on div at bounding box center [290, 325] width 11 height 11
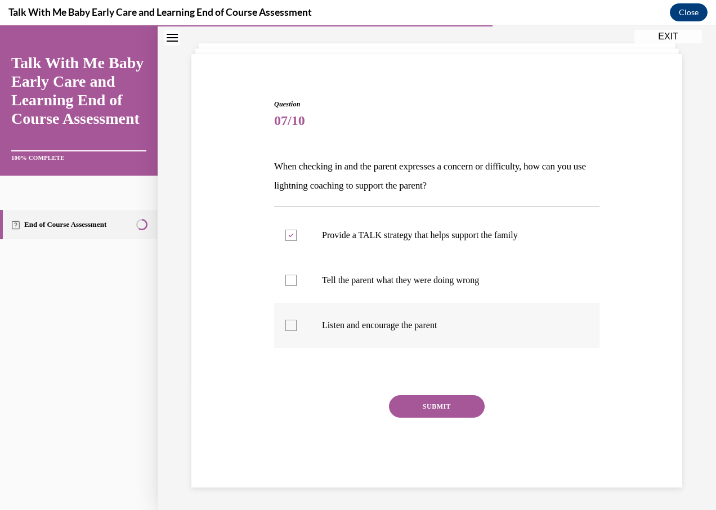
click at [289, 327] on input "Listen and encourage the parent" at bounding box center [290, 325] width 11 height 11
checkbox input "true"
click at [421, 404] on button "SUBMIT" at bounding box center [437, 406] width 96 height 23
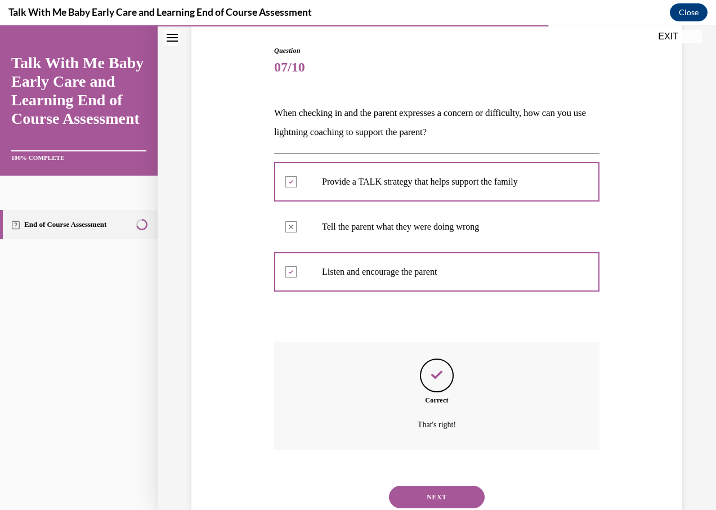
scroll to position [149, 0]
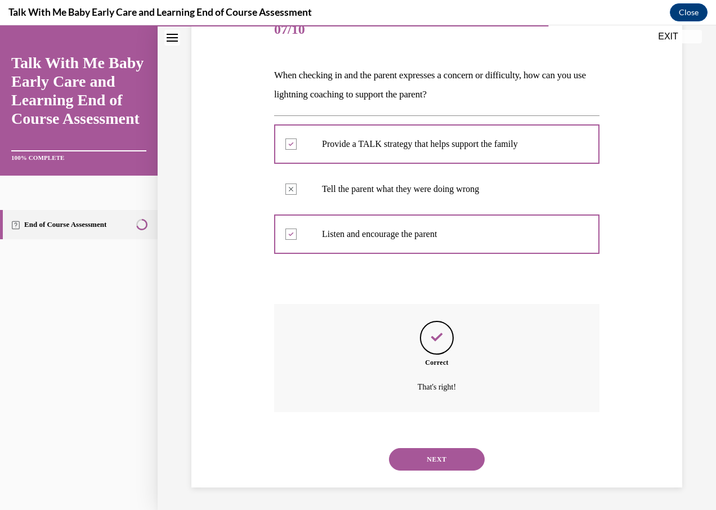
click at [433, 456] on button "NEXT" at bounding box center [437, 459] width 96 height 23
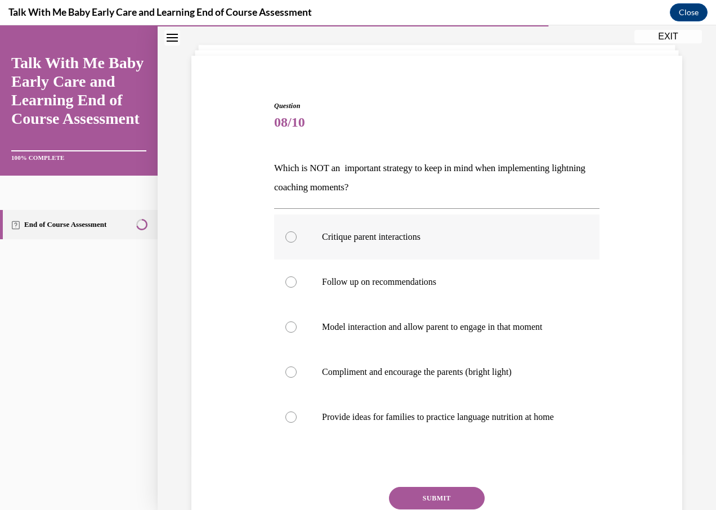
scroll to position [59, 0]
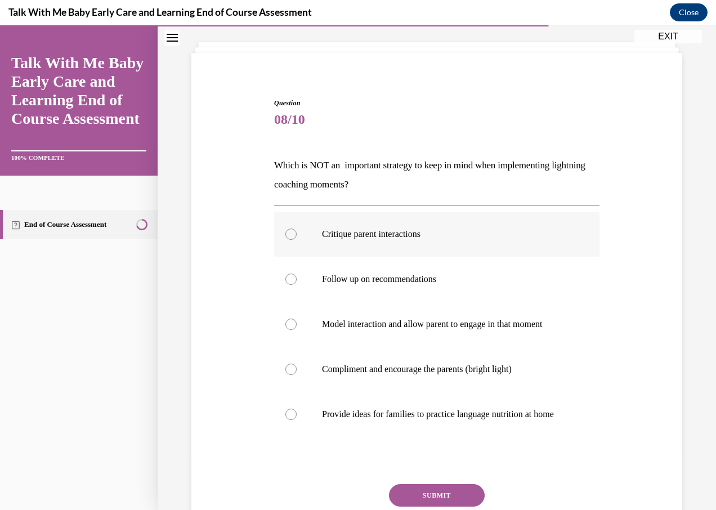
click at [294, 233] on div at bounding box center [290, 233] width 11 height 11
click at [294, 233] on input "Critique parent interactions" at bounding box center [290, 233] width 11 height 11
radio input "true"
click at [437, 499] on button "SUBMIT" at bounding box center [437, 495] width 96 height 23
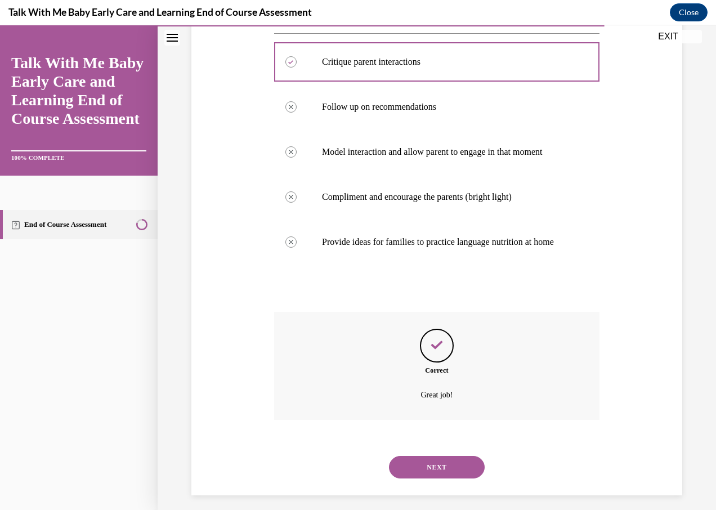
scroll to position [250, 0]
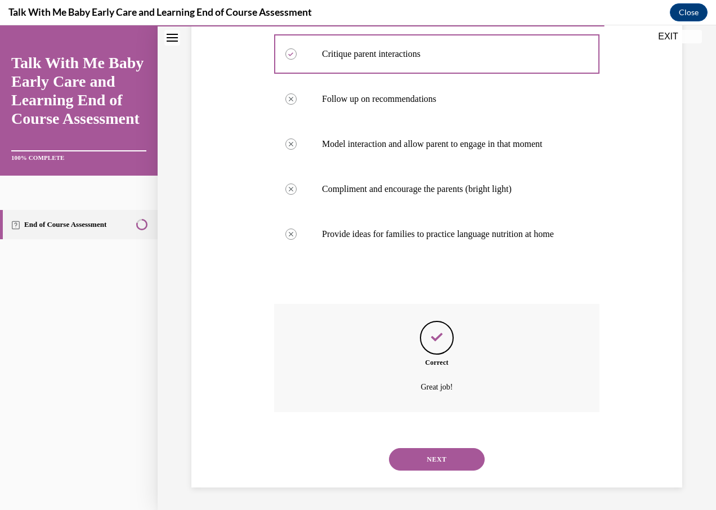
click at [423, 462] on button "NEXT" at bounding box center [437, 459] width 96 height 23
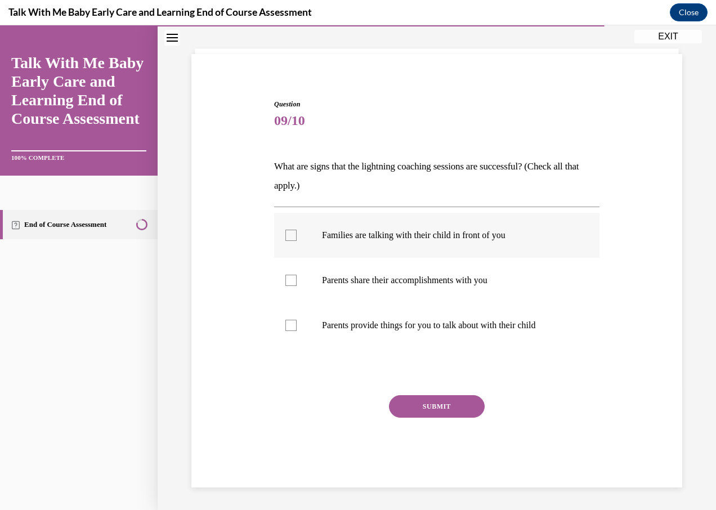
click at [287, 237] on div at bounding box center [290, 235] width 11 height 11
click at [287, 237] on input "Families are talking with their child in front of you" at bounding box center [290, 235] width 11 height 11
checkbox input "true"
click at [287, 281] on div at bounding box center [290, 280] width 11 height 11
click at [287, 281] on input "Parents share their accomplishments with you" at bounding box center [290, 280] width 11 height 11
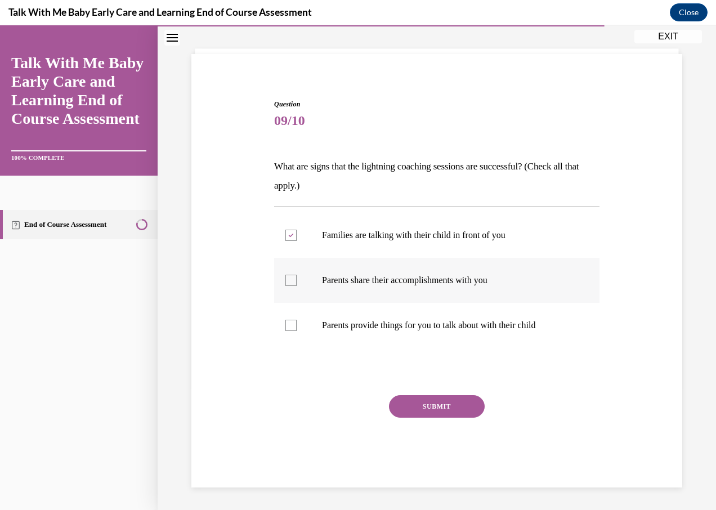
checkbox input "true"
click at [292, 324] on div at bounding box center [290, 325] width 11 height 11
click at [292, 324] on input "Parents provide things for you to talk about with their child" at bounding box center [290, 325] width 11 height 11
checkbox input "true"
click at [422, 404] on button "SUBMIT" at bounding box center [437, 406] width 96 height 23
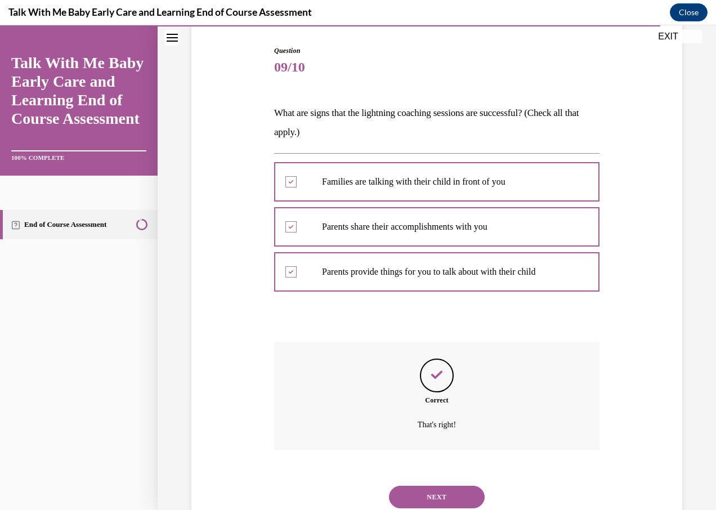
scroll to position [149, 0]
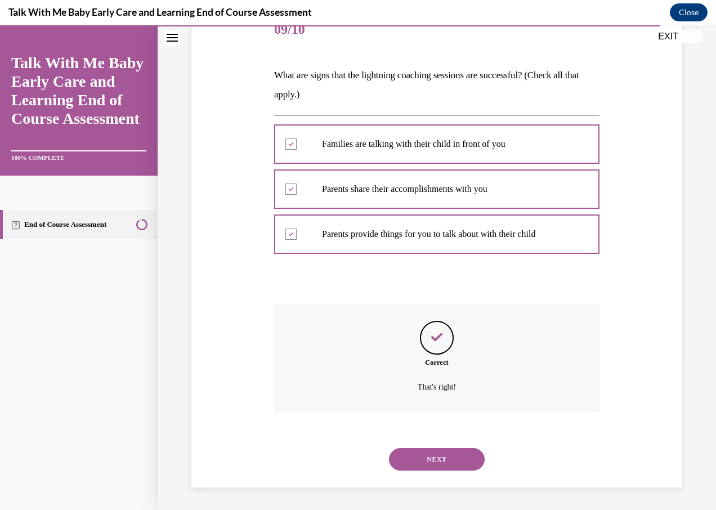
click at [439, 459] on button "NEXT" at bounding box center [437, 459] width 96 height 23
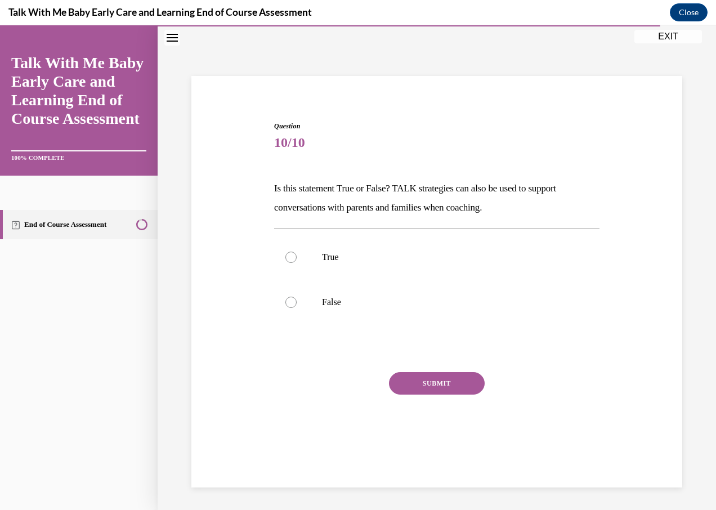
scroll to position [35, 0]
drag, startPoint x: 287, startPoint y: 255, endPoint x: 290, endPoint y: 260, distance: 5.8
click at [287, 255] on div at bounding box center [290, 256] width 11 height 11
click at [287, 255] on input "True" at bounding box center [290, 256] width 11 height 11
radio input "true"
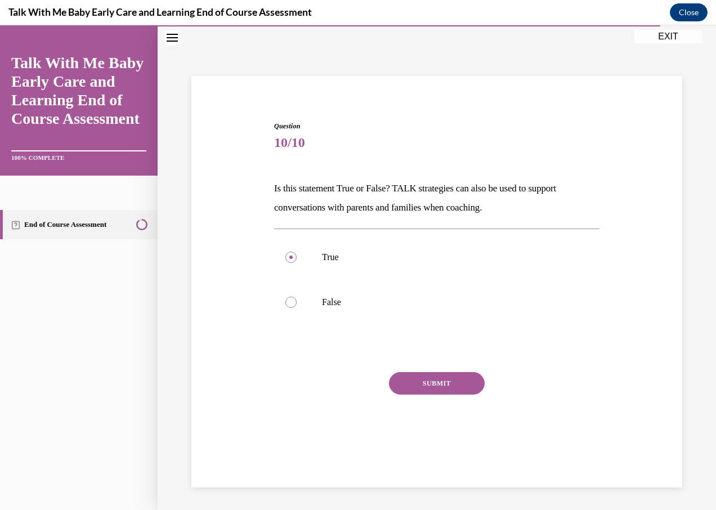
click at [450, 379] on button "SUBMIT" at bounding box center [437, 383] width 96 height 23
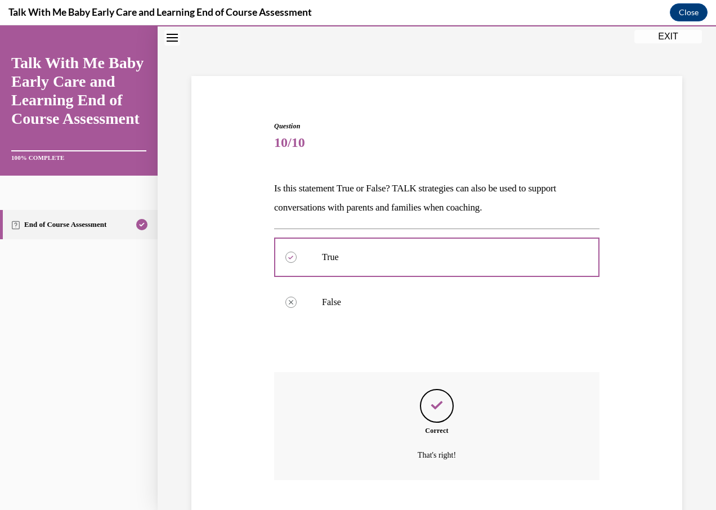
scroll to position [104, 0]
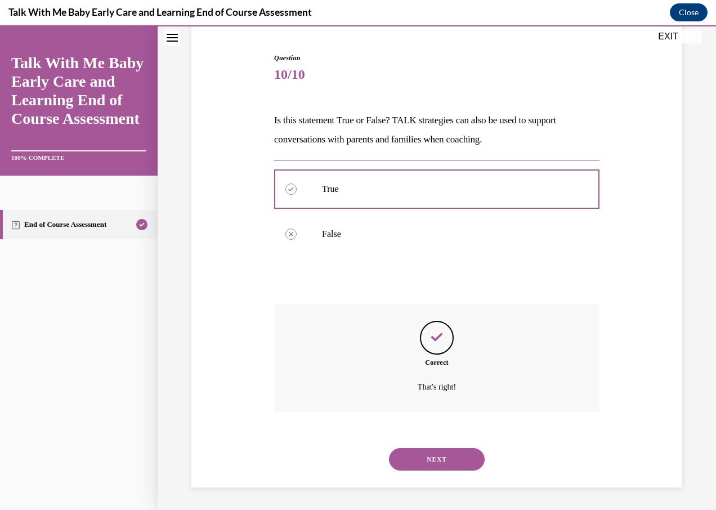
click at [427, 456] on button "NEXT" at bounding box center [437, 459] width 96 height 23
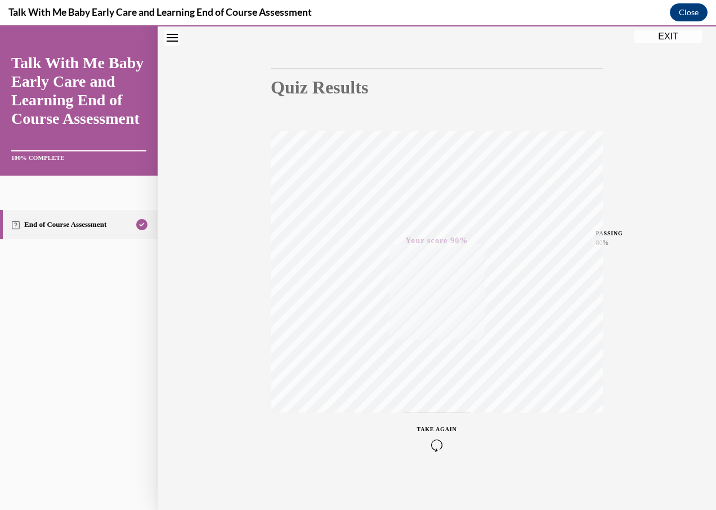
scroll to position [92, 0]
click at [669, 34] on button "EXIT" at bounding box center [668, 37] width 68 height 14
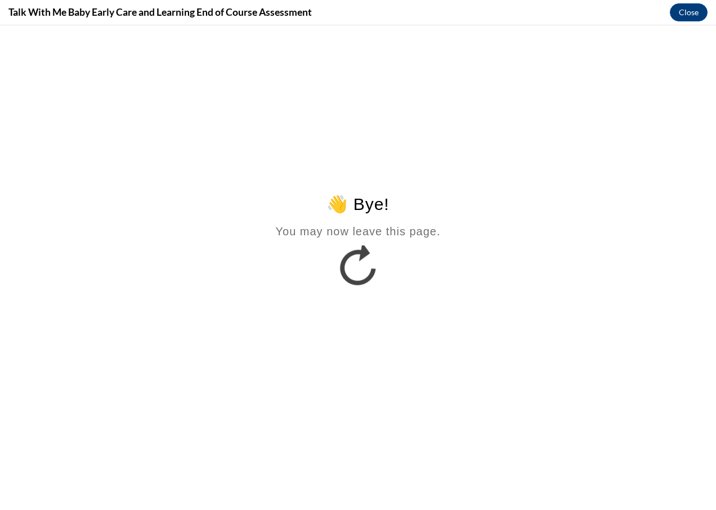
scroll to position [0, 0]
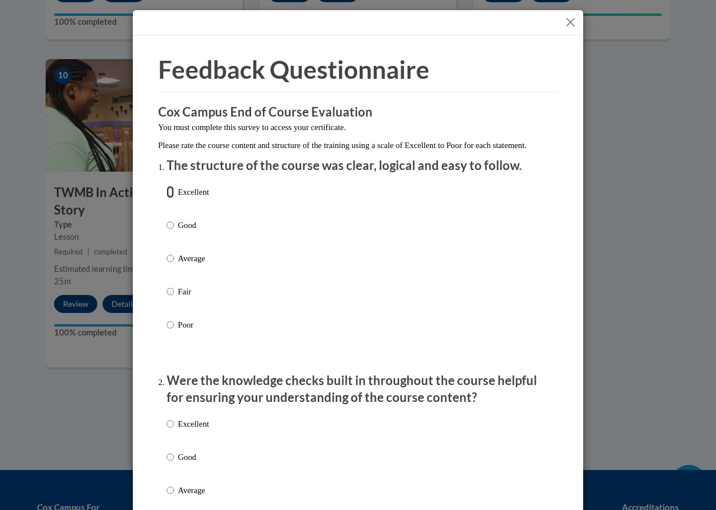
drag, startPoint x: 165, startPoint y: 204, endPoint x: 175, endPoint y: 209, distance: 10.6
click at [167, 198] on input "Excellent" at bounding box center [170, 192] width 7 height 12
radio input "true"
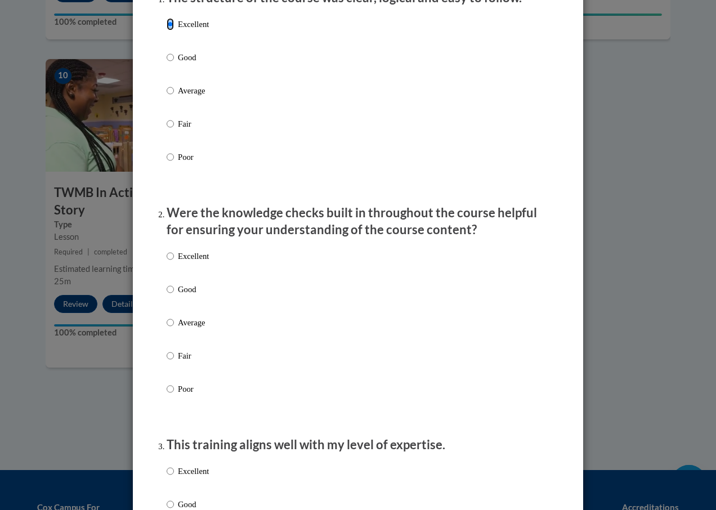
scroll to position [225, 0]
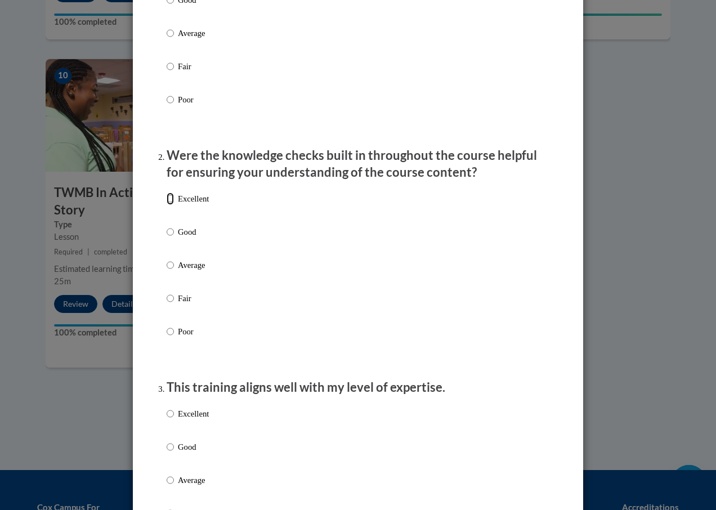
click at [167, 205] on input "Excellent" at bounding box center [170, 198] width 7 height 12
radio input "true"
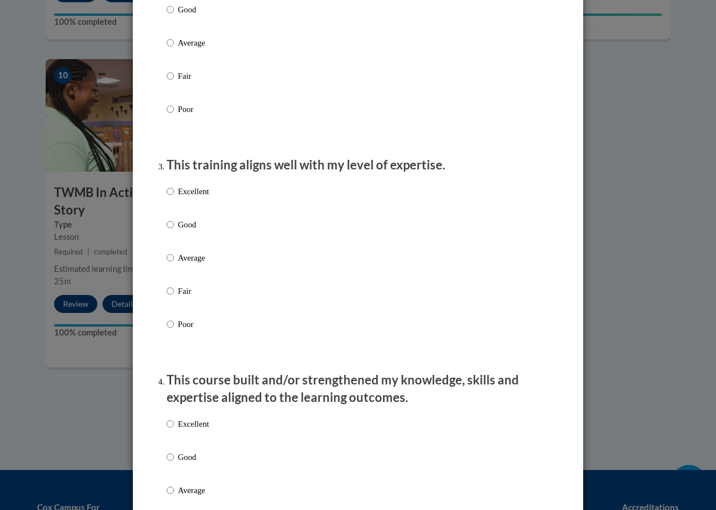
scroll to position [450, 0]
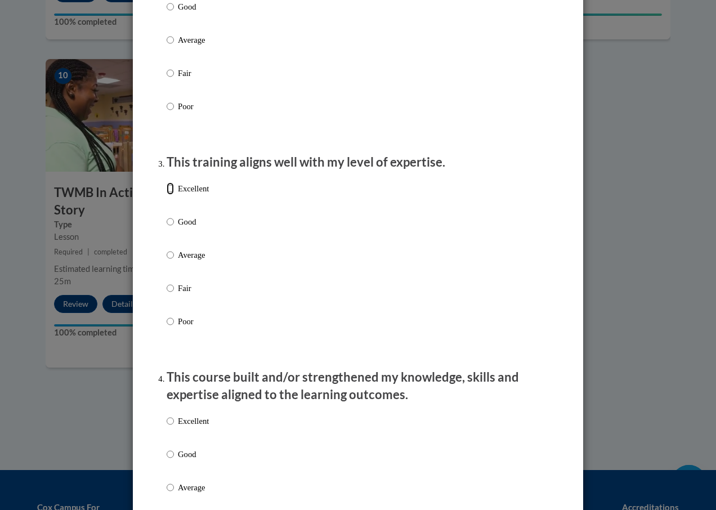
click at [167, 195] on input "Excellent" at bounding box center [170, 188] width 7 height 12
radio input "true"
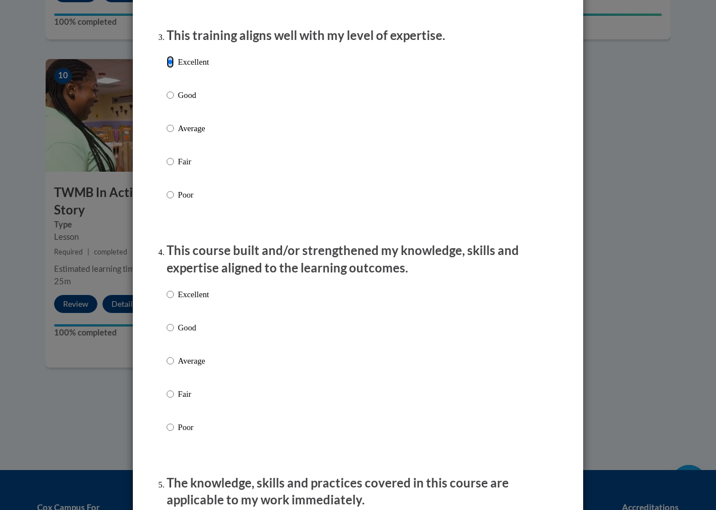
scroll to position [675, 0]
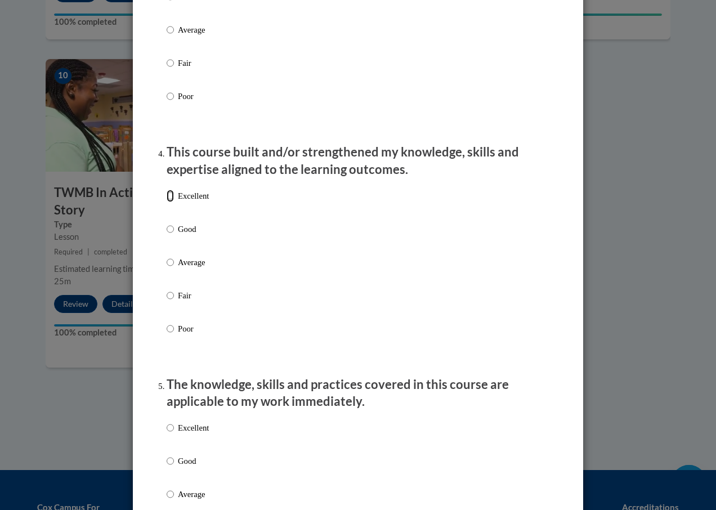
click at [167, 202] on input "Excellent" at bounding box center [170, 196] width 7 height 12
radio input "true"
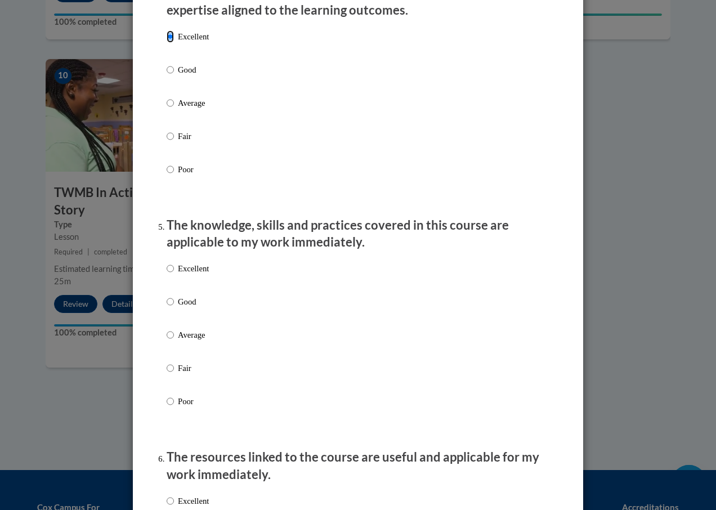
scroll to position [900, 0]
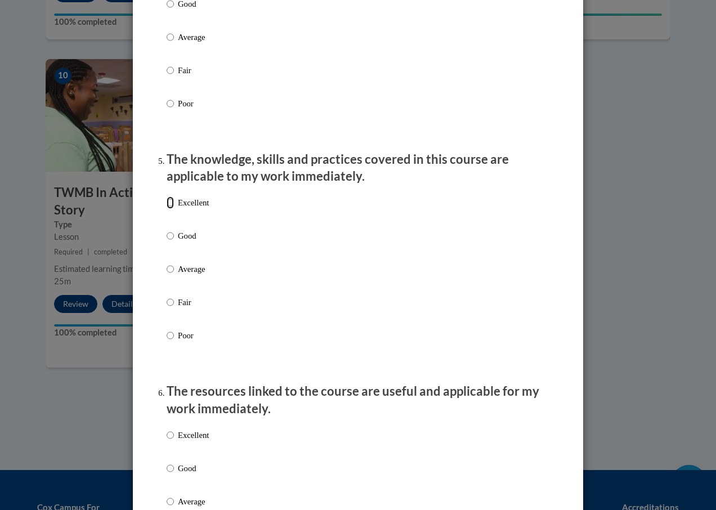
click at [167, 209] on input "Excellent" at bounding box center [170, 202] width 7 height 12
radio input "true"
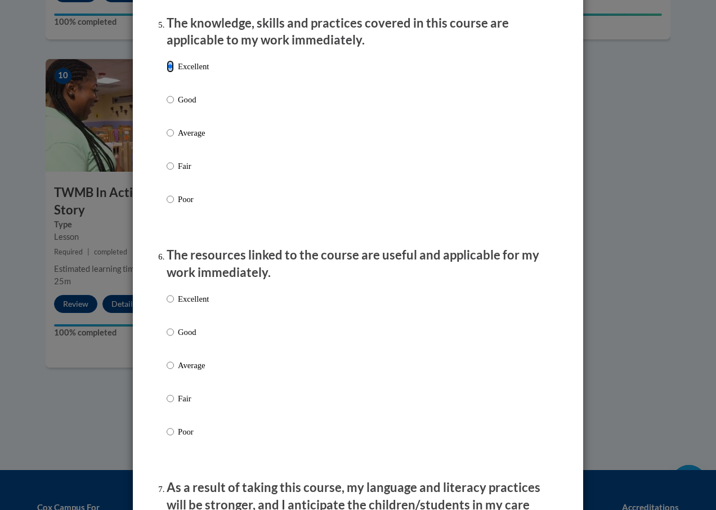
scroll to position [1125, 0]
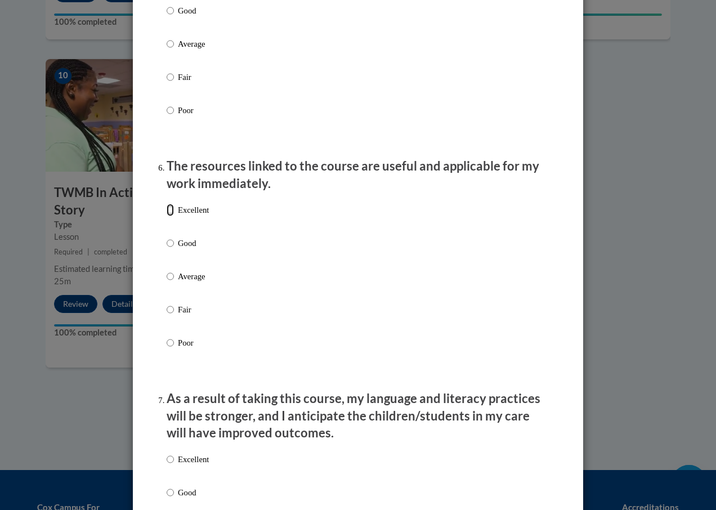
click at [167, 216] on input "Excellent" at bounding box center [170, 210] width 7 height 12
radio input "true"
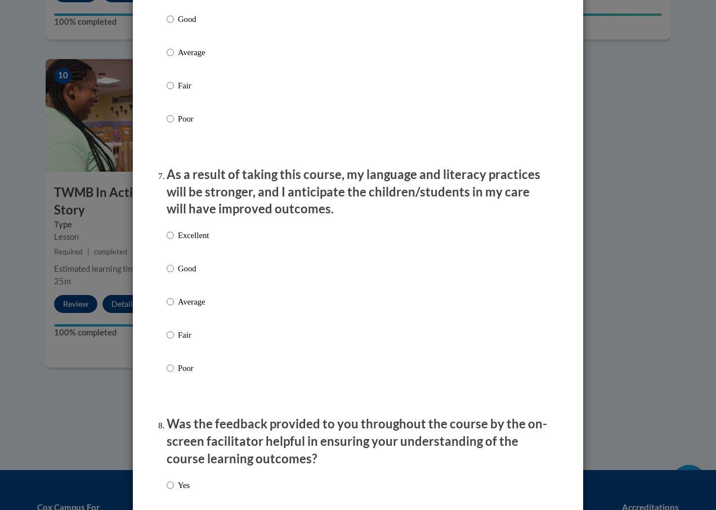
scroll to position [1350, 0]
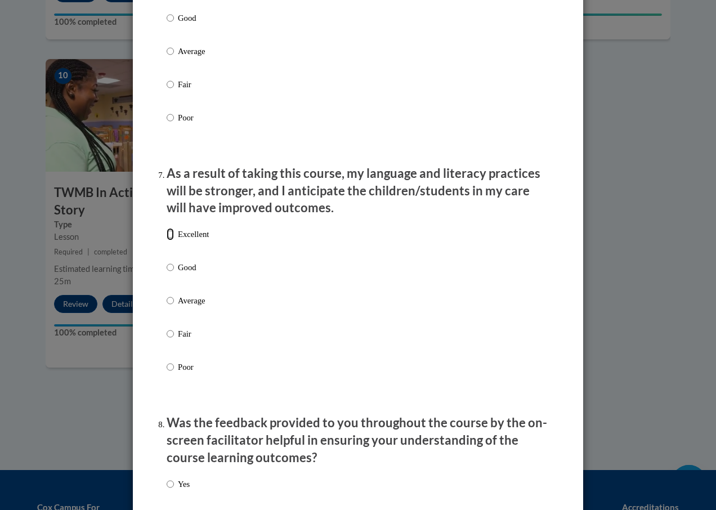
click at [167, 240] on input "Excellent" at bounding box center [170, 234] width 7 height 12
radio input "true"
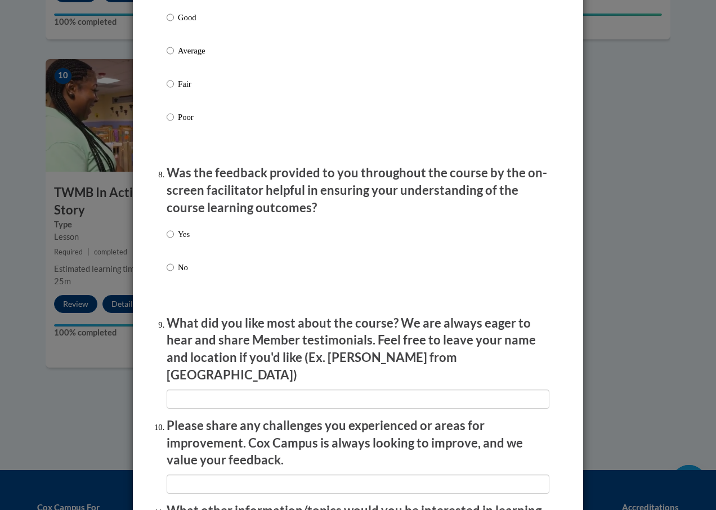
scroll to position [1631, 0]
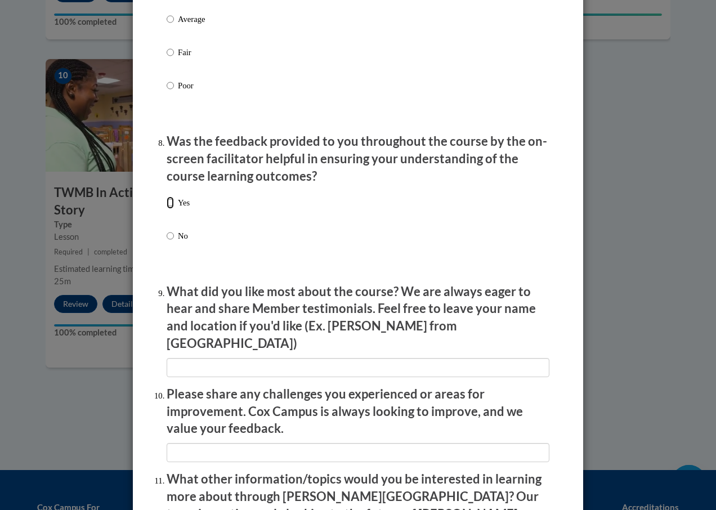
click at [167, 209] on input "Yes" at bounding box center [170, 202] width 7 height 12
radio input "true"
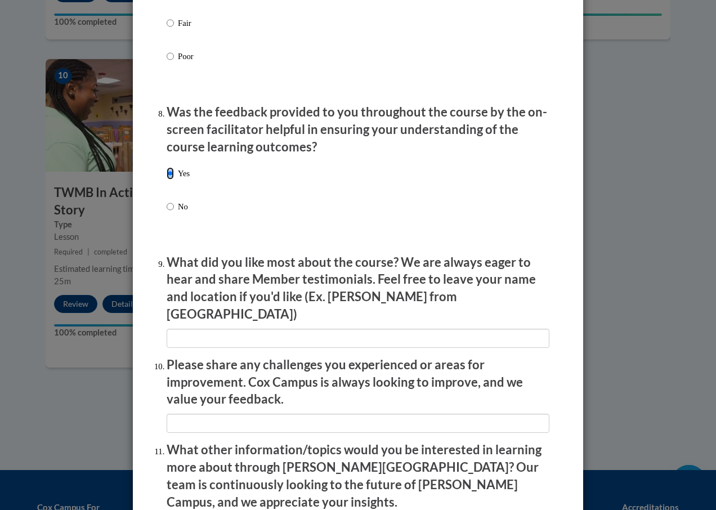
scroll to position [1659, 0]
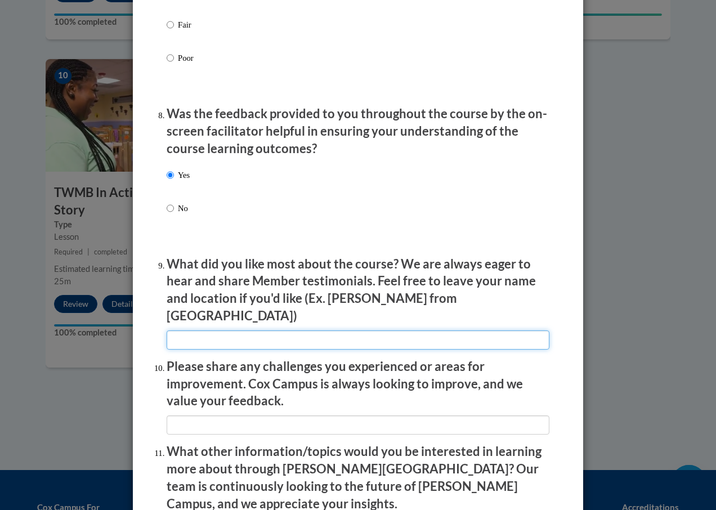
click at [320, 330] on input "textbox" at bounding box center [358, 339] width 383 height 19
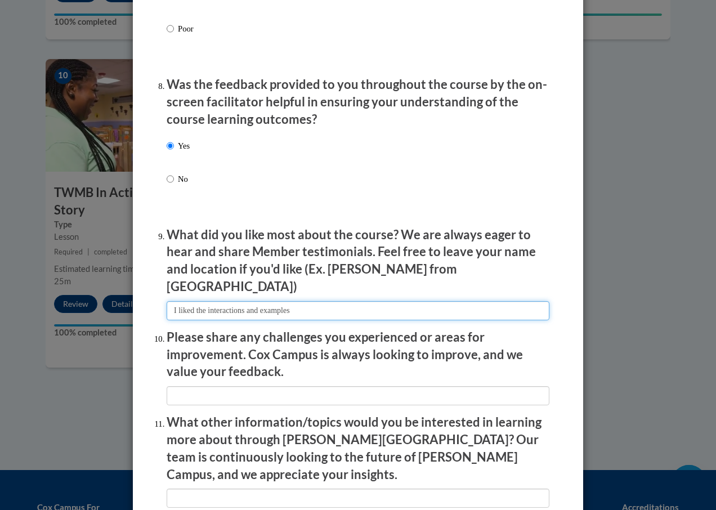
scroll to position [1715, 0]
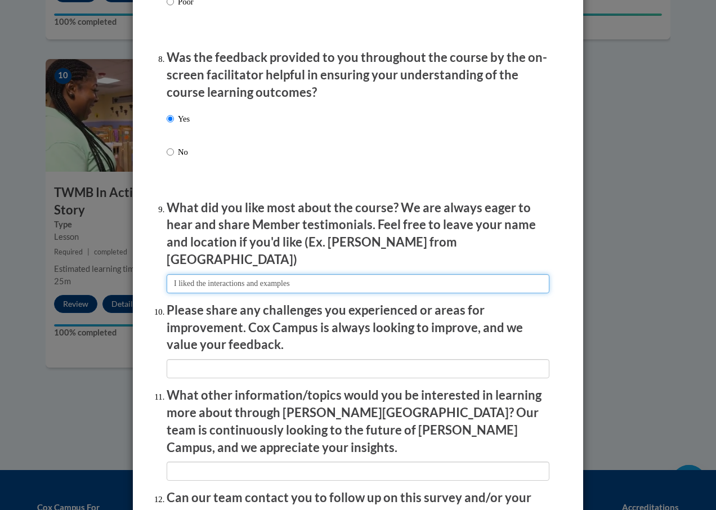
type input "I liked the interactions and examples"
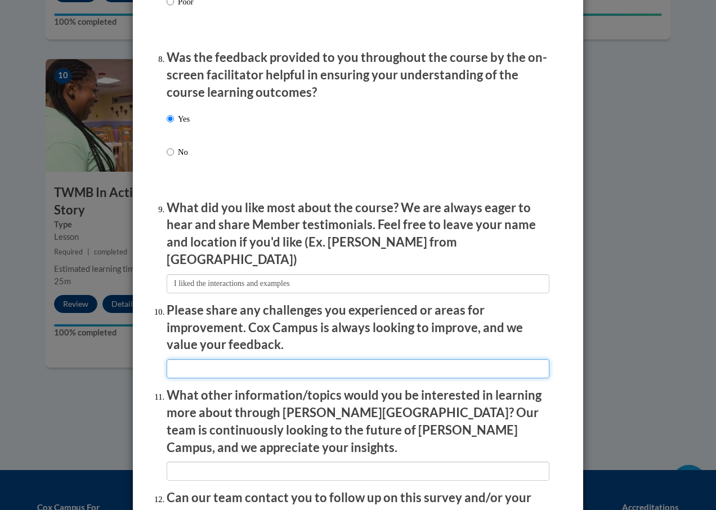
click at [200, 359] on input "textbox" at bounding box center [358, 368] width 383 height 19
type input "none"
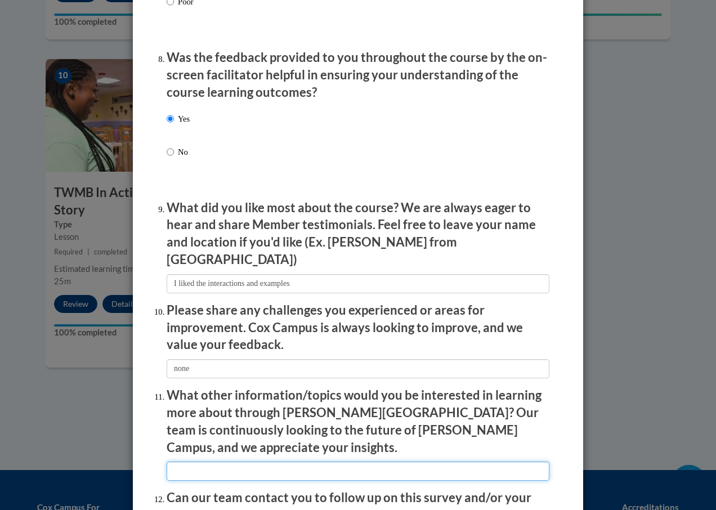
click at [349, 461] on input "textbox" at bounding box center [358, 470] width 383 height 19
type input "n"
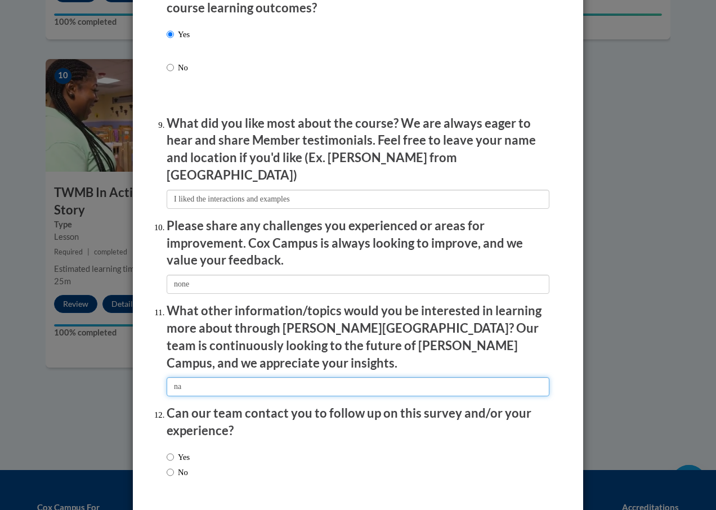
scroll to position [1828, 0]
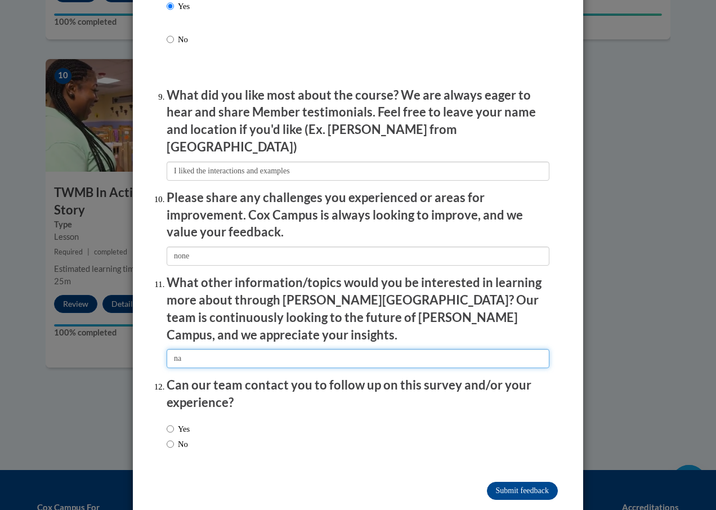
type input "na"
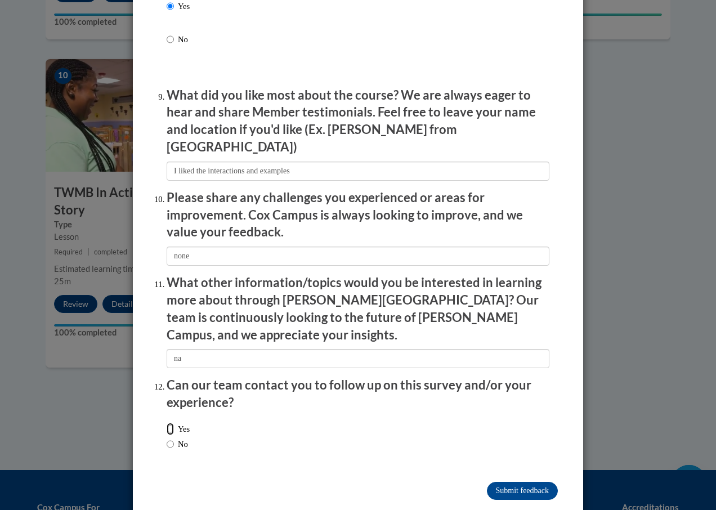
click at [167, 422] on input "Yes" at bounding box center [170, 428] width 7 height 12
radio input "true"
click at [522, 482] on input "Submit feedback" at bounding box center [522, 491] width 71 height 18
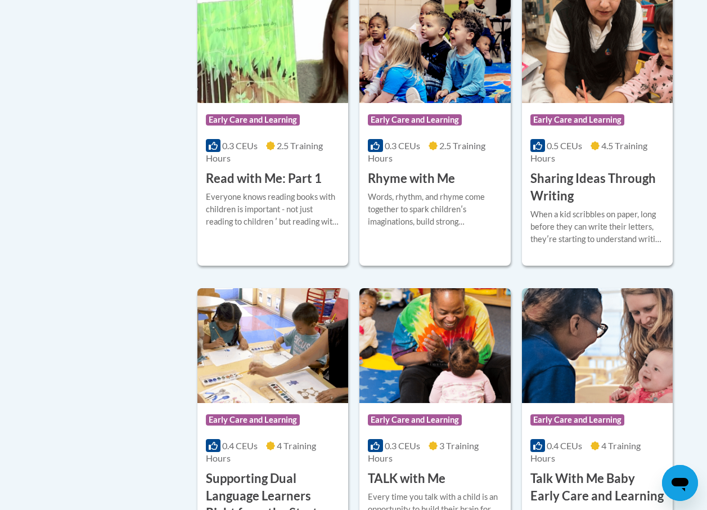
scroll to position [1406, 0]
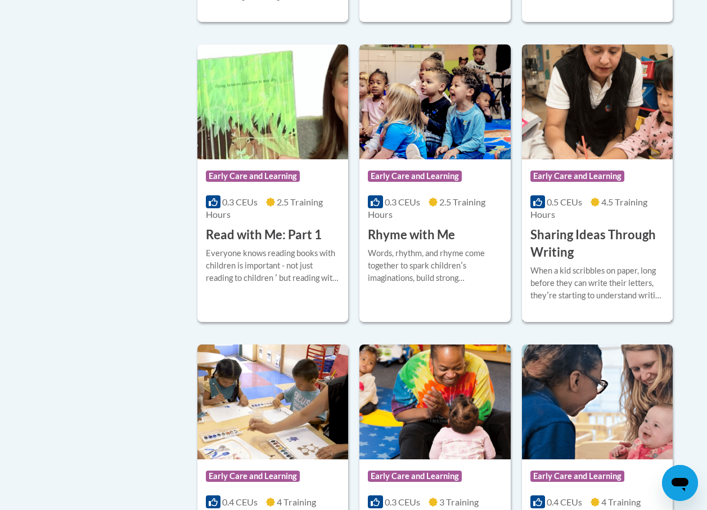
click at [590, 137] on img at bounding box center [597, 101] width 151 height 115
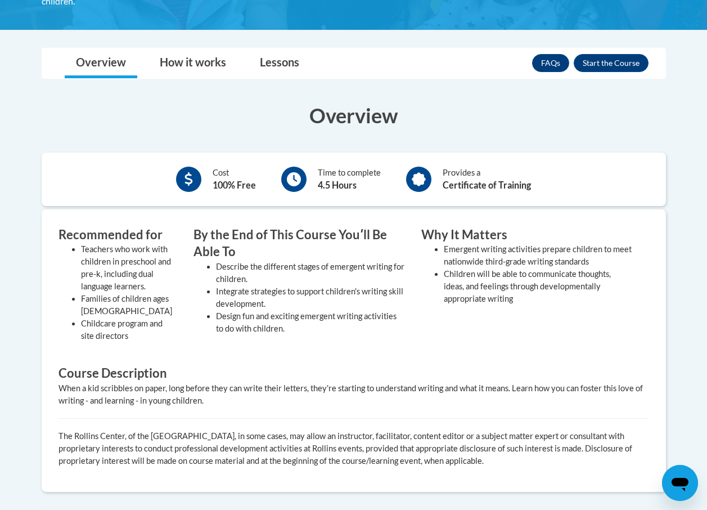
scroll to position [242, 0]
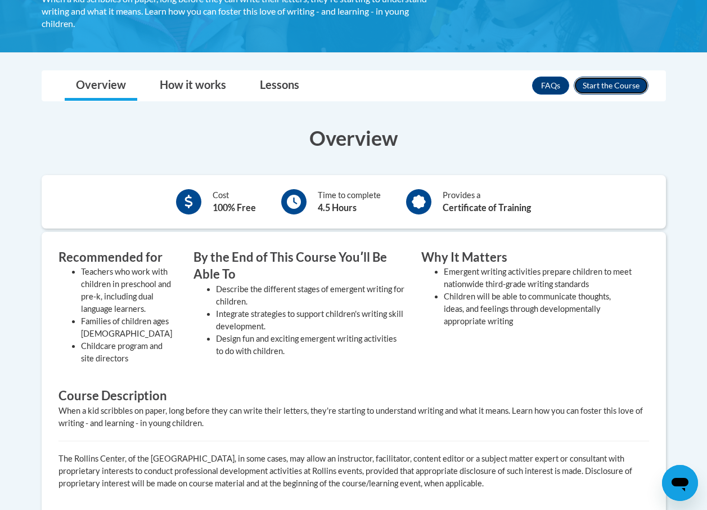
click at [615, 86] on button "Enroll" at bounding box center [611, 86] width 75 height 18
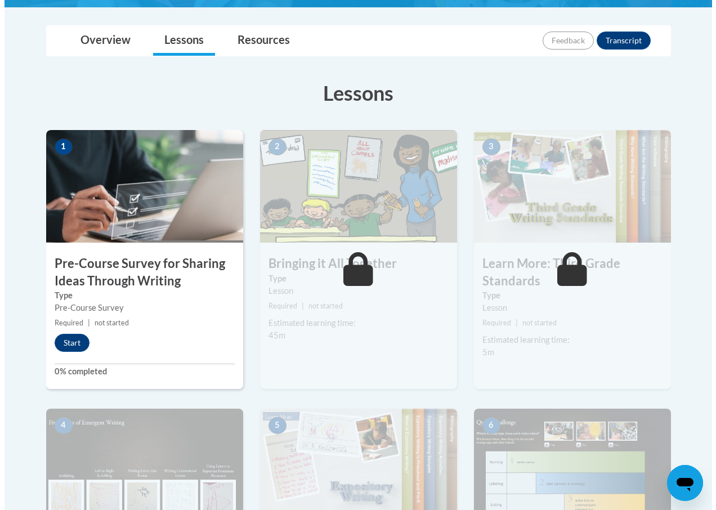
scroll to position [272, 0]
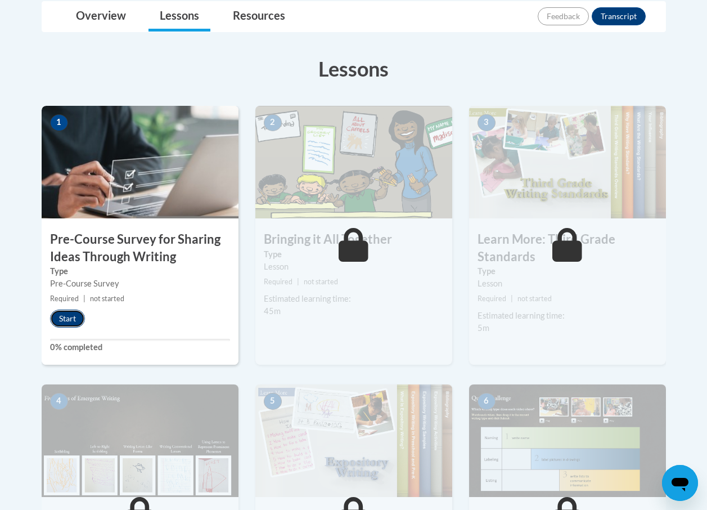
click at [65, 314] on button "Start" at bounding box center [67, 318] width 35 height 18
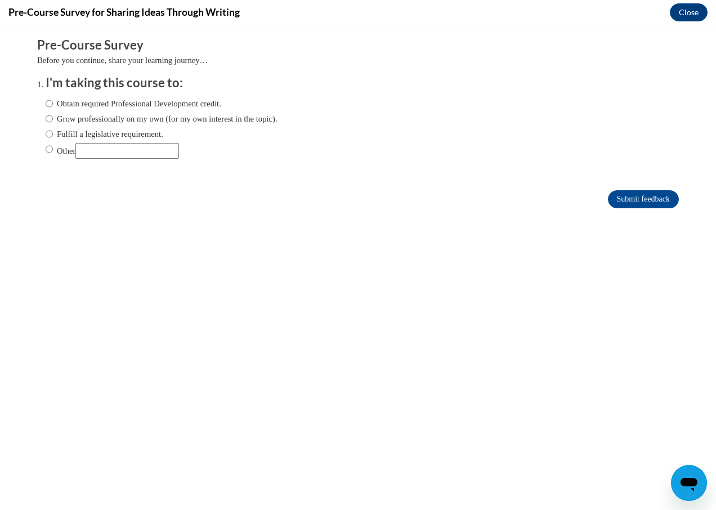
scroll to position [0, 0]
click at [46, 98] on input "Obtain required Professional Development credit." at bounding box center [49, 103] width 7 height 12
radio input "true"
click at [618, 197] on input "Submit feedback" at bounding box center [643, 199] width 71 height 18
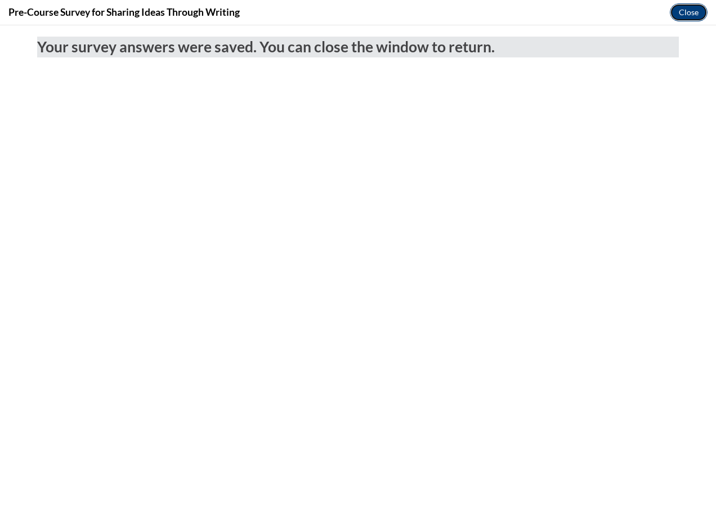
click at [683, 11] on button "Close" at bounding box center [688, 12] width 38 height 18
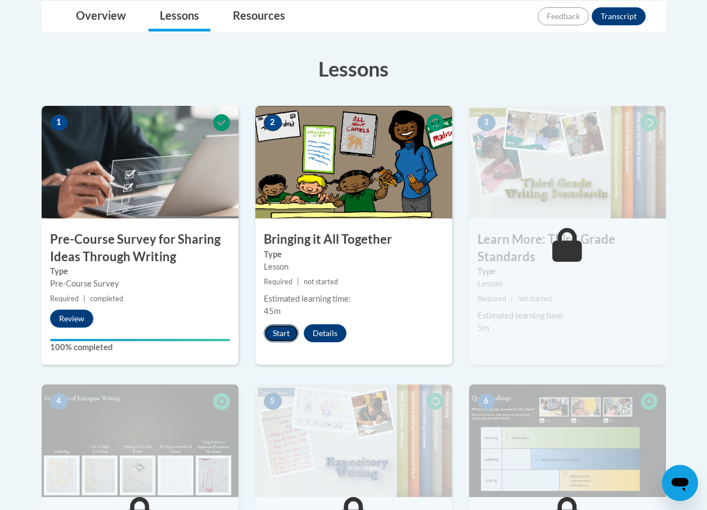
click at [282, 331] on button "Start" at bounding box center [281, 333] width 35 height 18
